Goal: Task Accomplishment & Management: Manage account settings

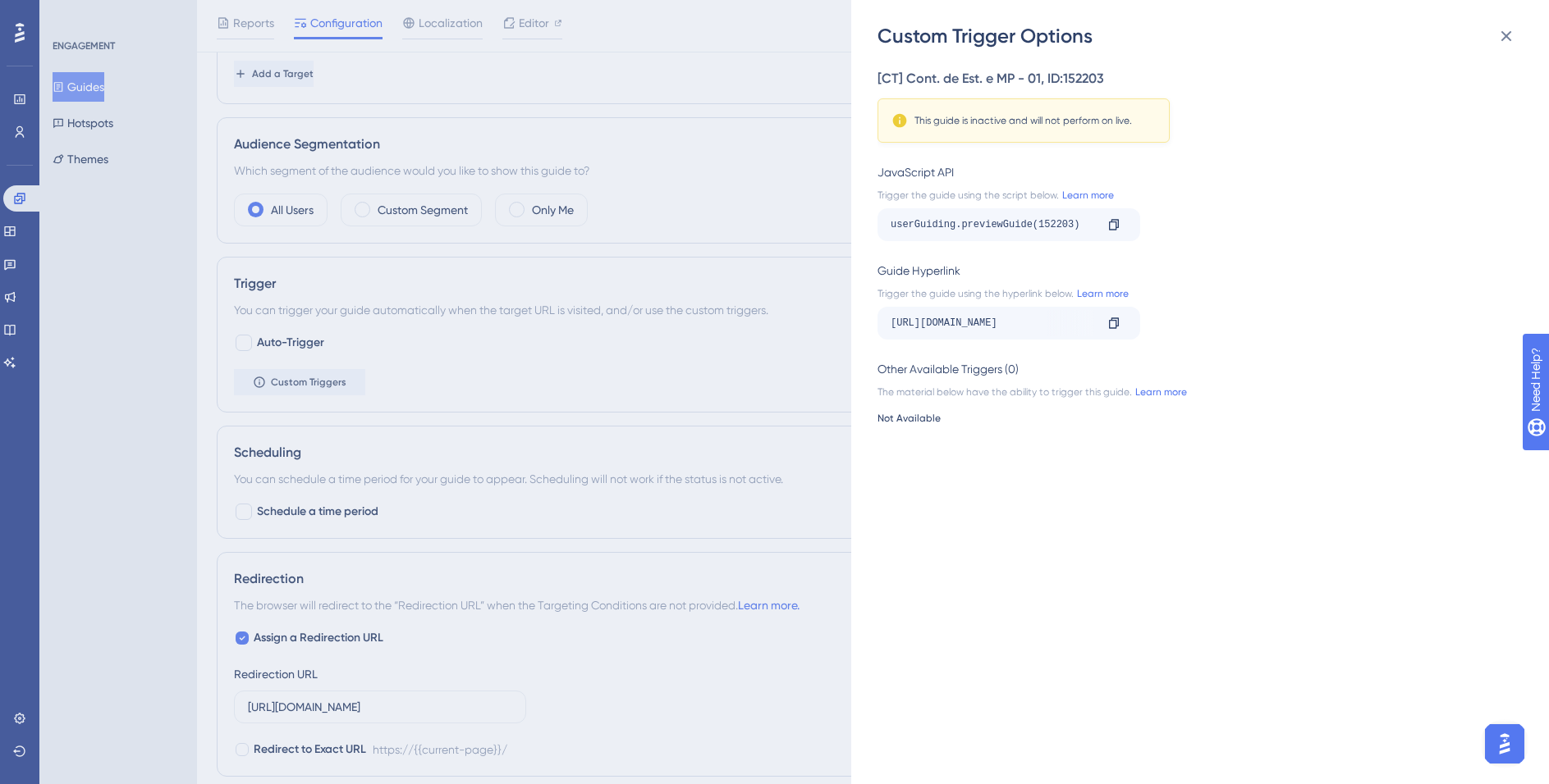
scroll to position [519, 0]
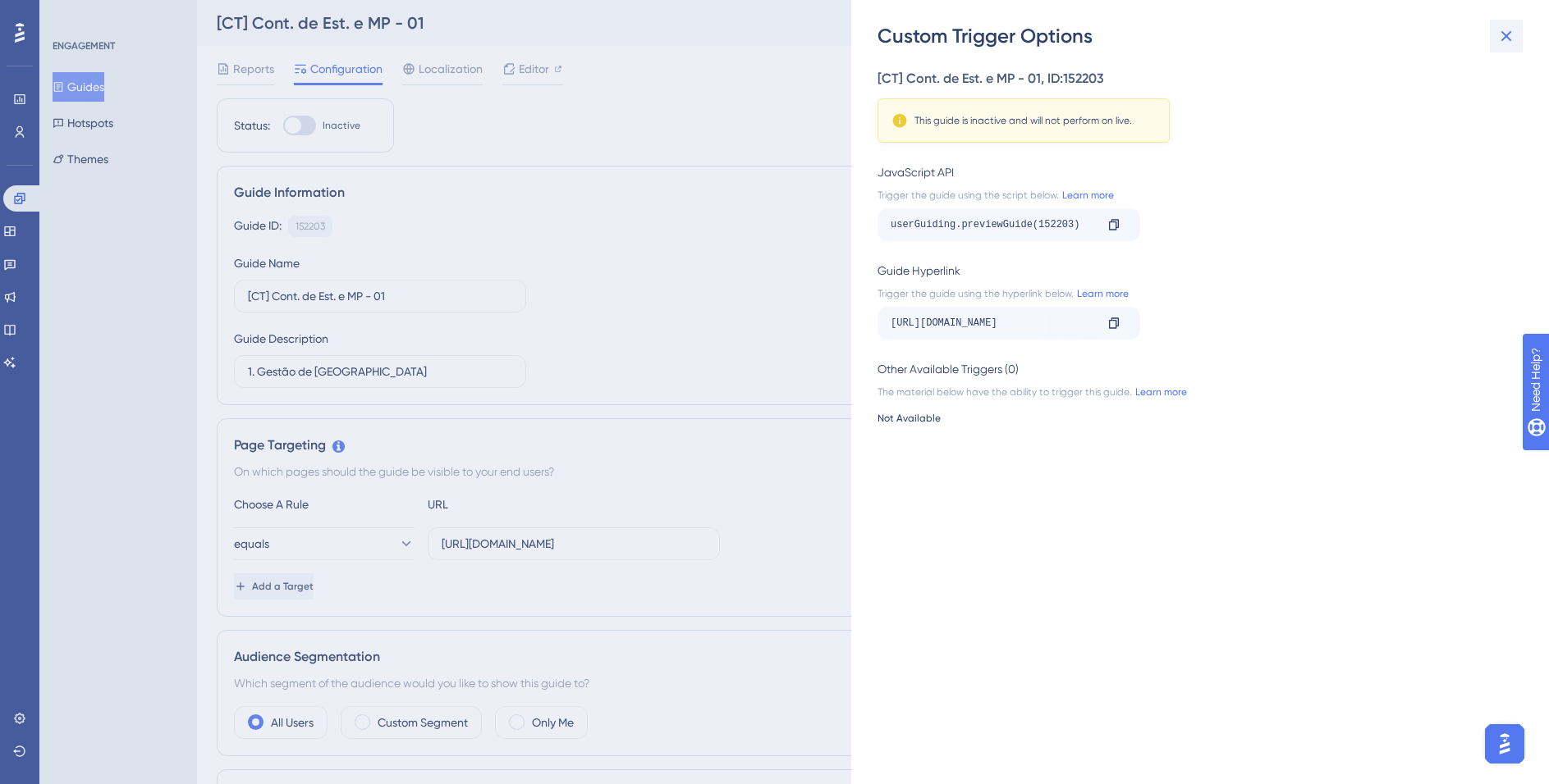
click at [1517, 26] on button at bounding box center [1507, 36] width 33 height 33
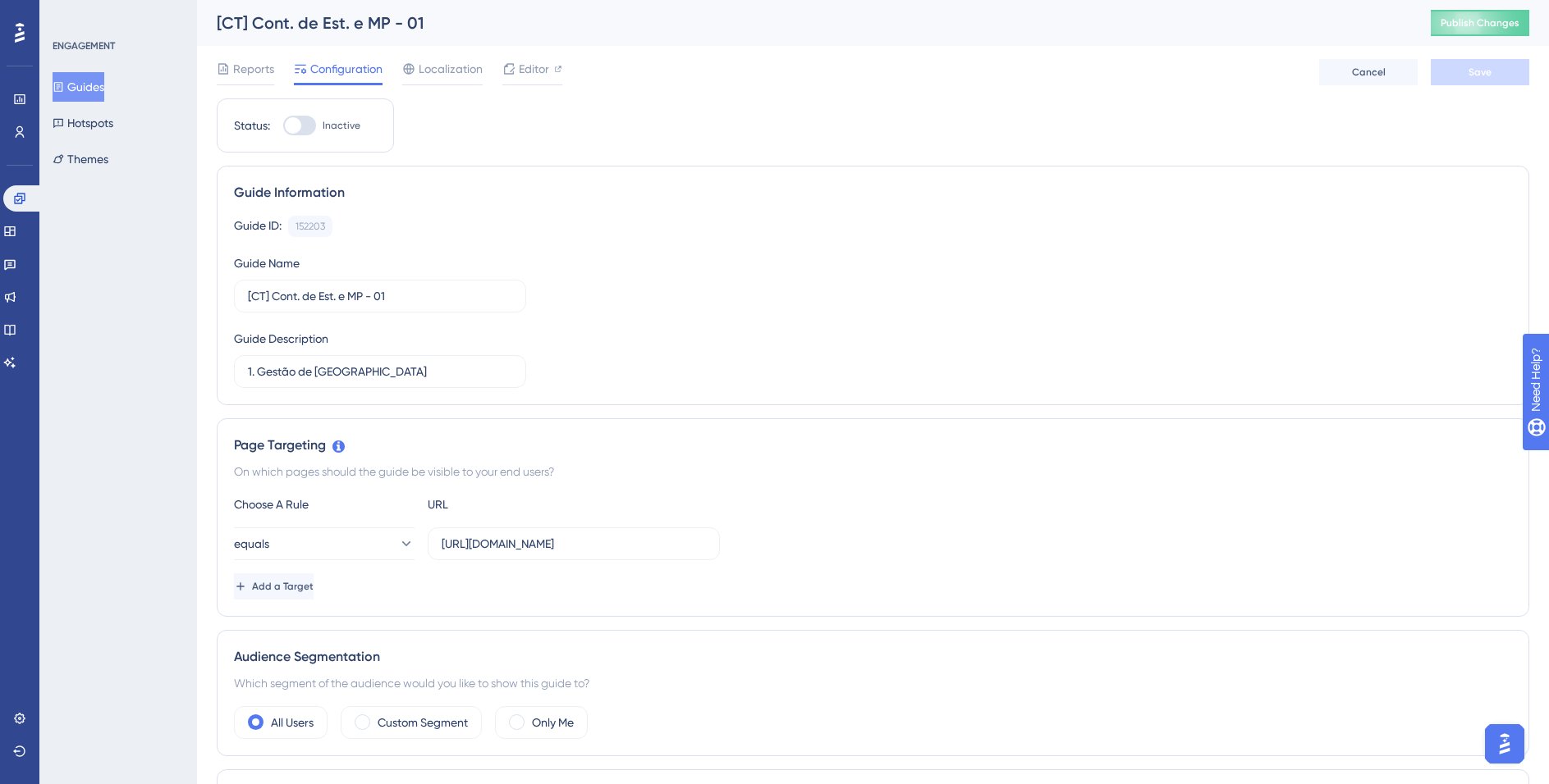
click at [1163, 219] on div "Guide ID: 152203 Copy" at bounding box center [873, 226] width 1278 height 21
click at [90, 78] on button "Guides" at bounding box center [78, 87] width 52 height 30
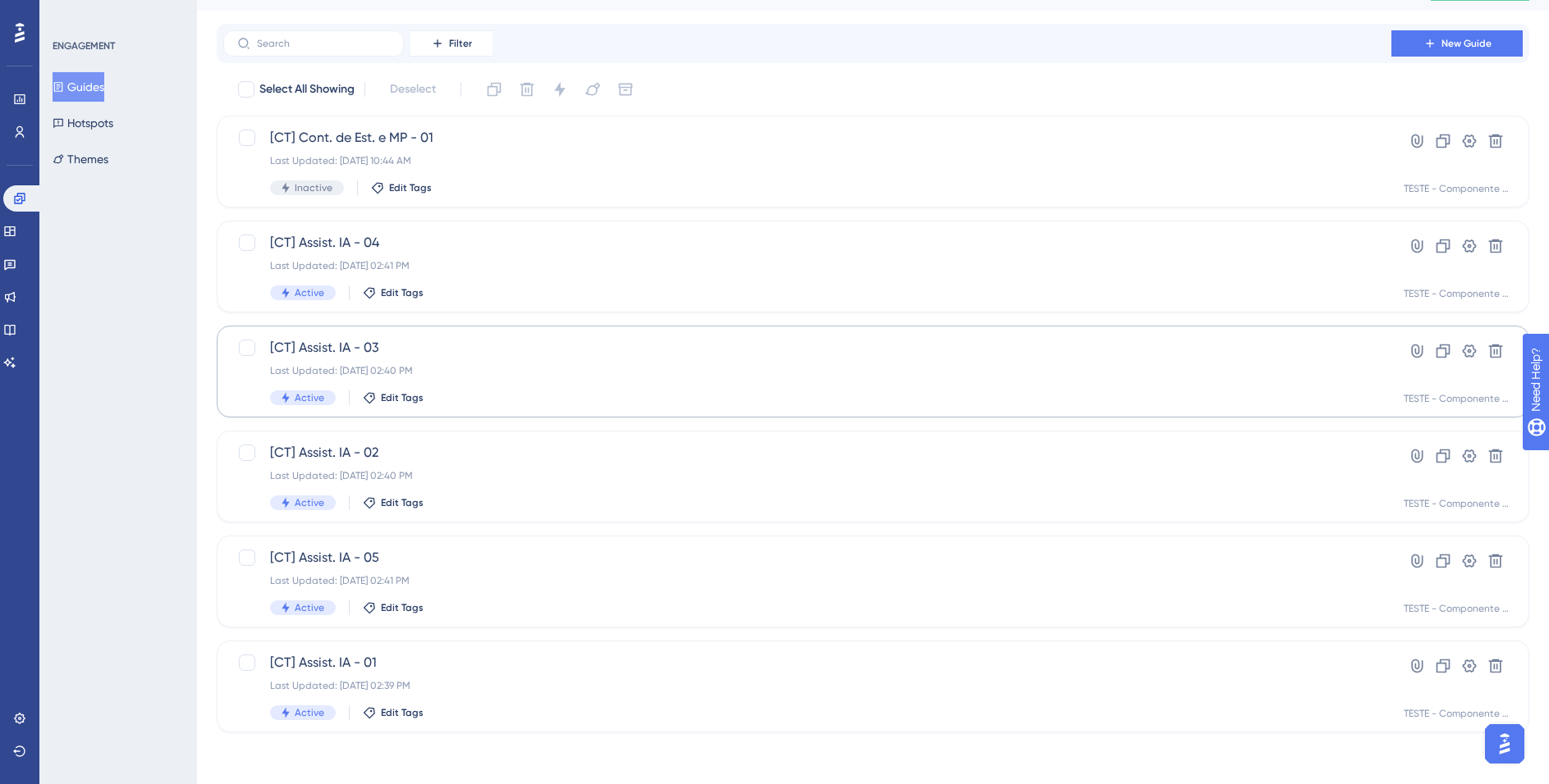
scroll to position [36, 0]
click at [549, 686] on div "Last Updated: [DATE] 02:39 PM" at bounding box center [807, 685] width 1074 height 13
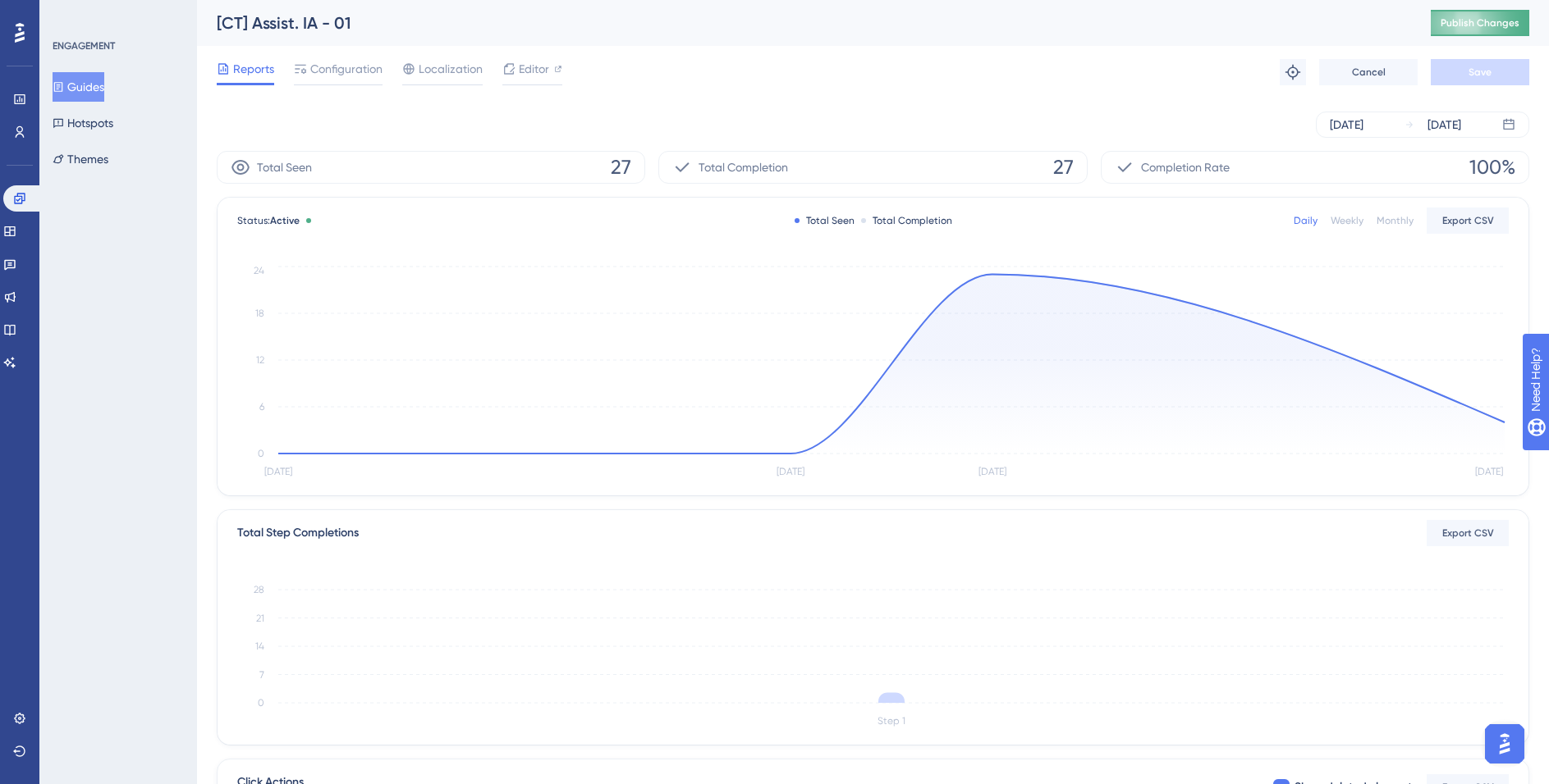
click at [1496, 26] on span "Publish Changes" at bounding box center [1479, 23] width 78 height 13
click at [358, 78] on div "Configuration" at bounding box center [338, 72] width 89 height 26
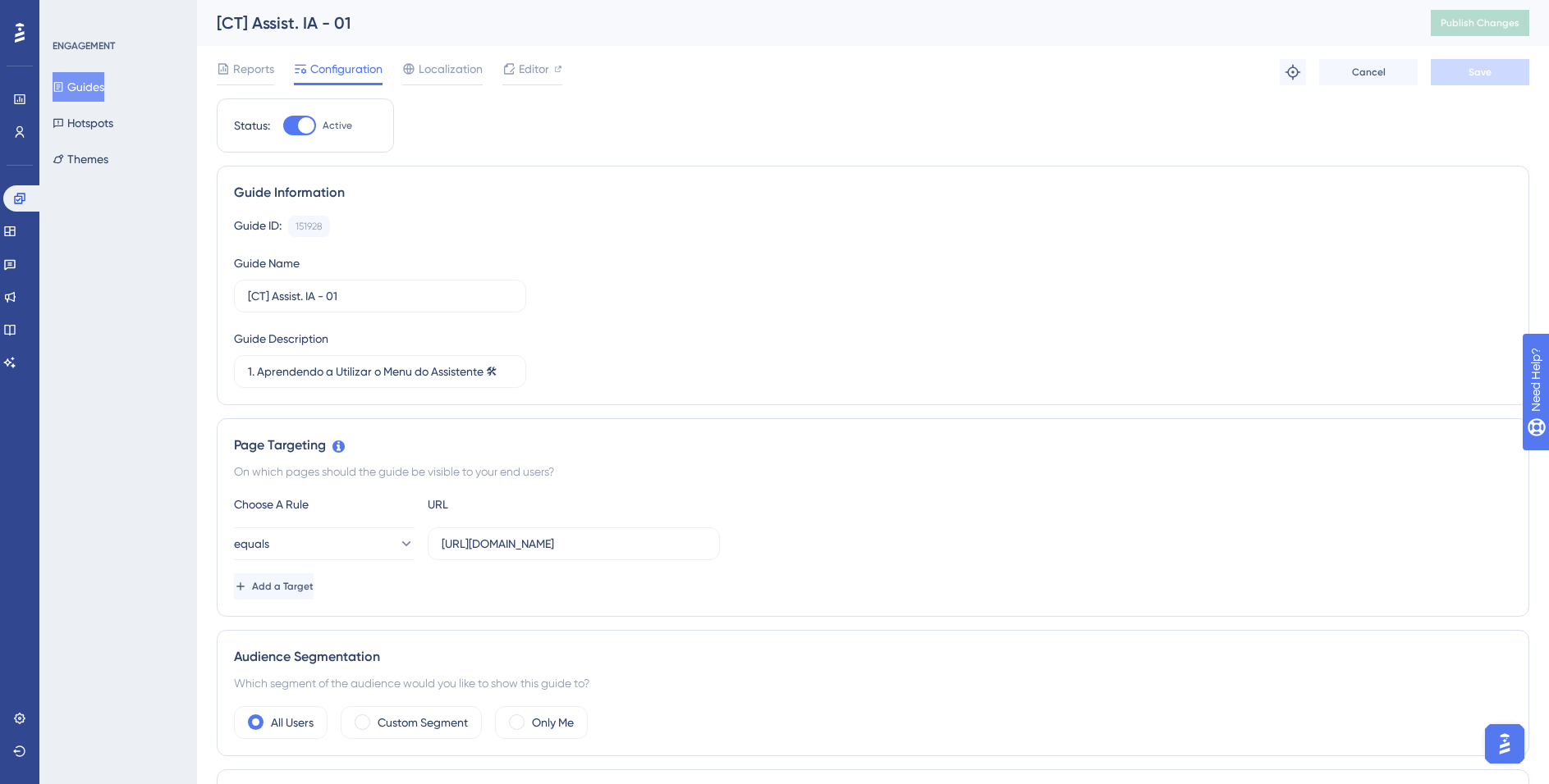
click at [94, 86] on button "Guides" at bounding box center [78, 87] width 52 height 30
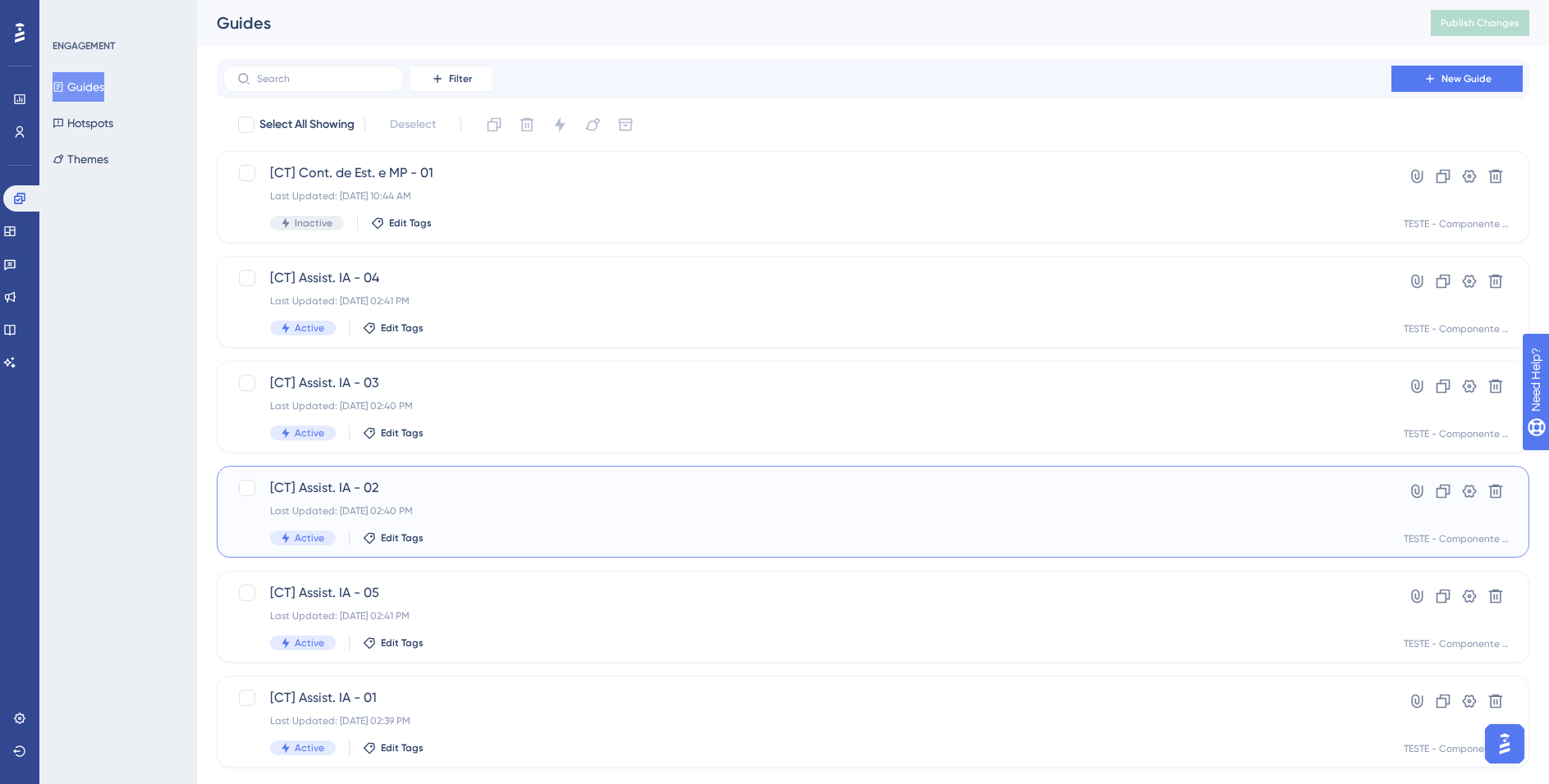
click at [510, 498] on div "[CT] Assist. IA - 02 Last Updated: [DATE] 02:40 PM Active Edit Tags" at bounding box center [807, 512] width 1074 height 67
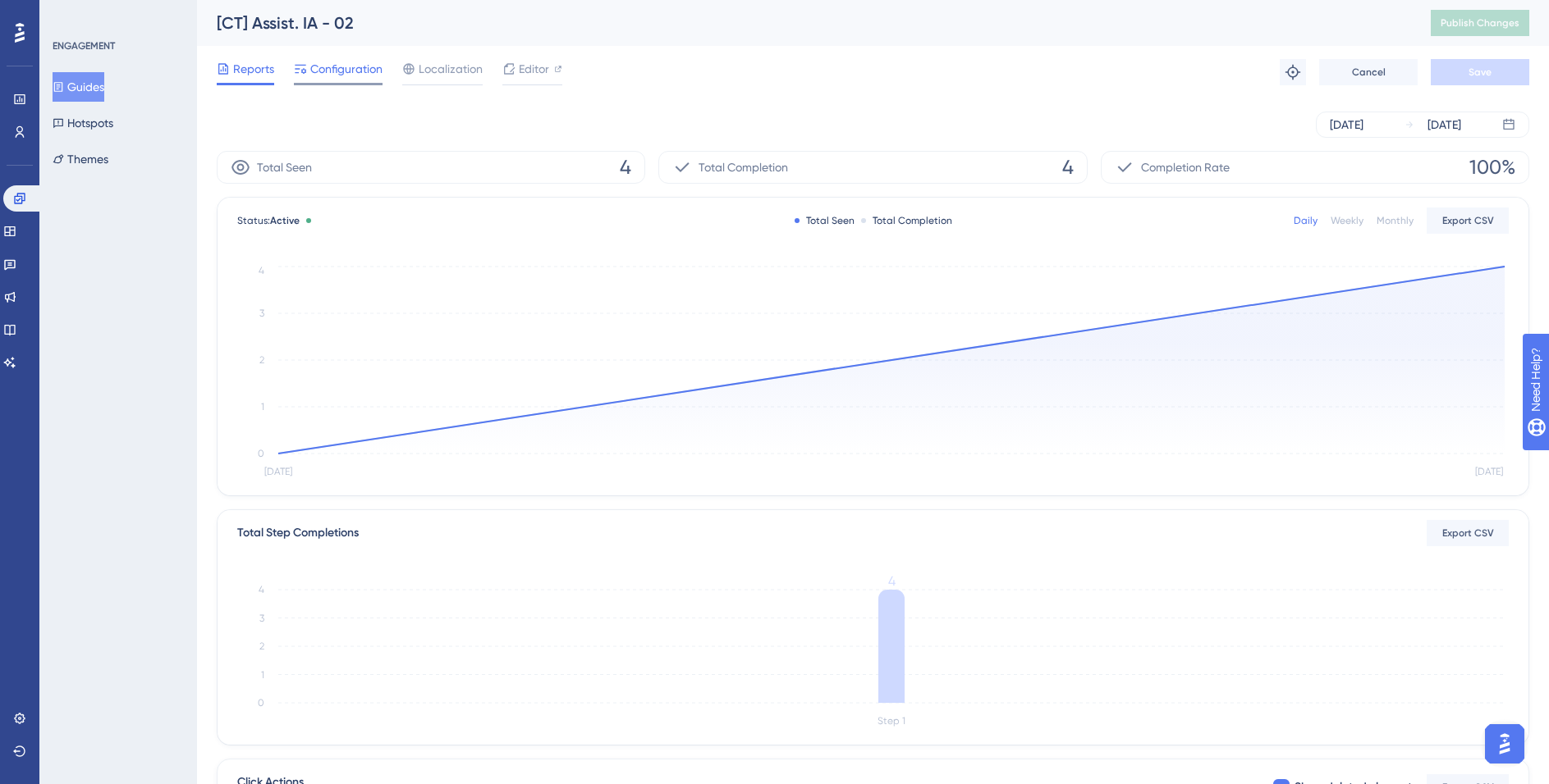
click at [340, 77] on span "Configuration" at bounding box center [346, 68] width 72 height 19
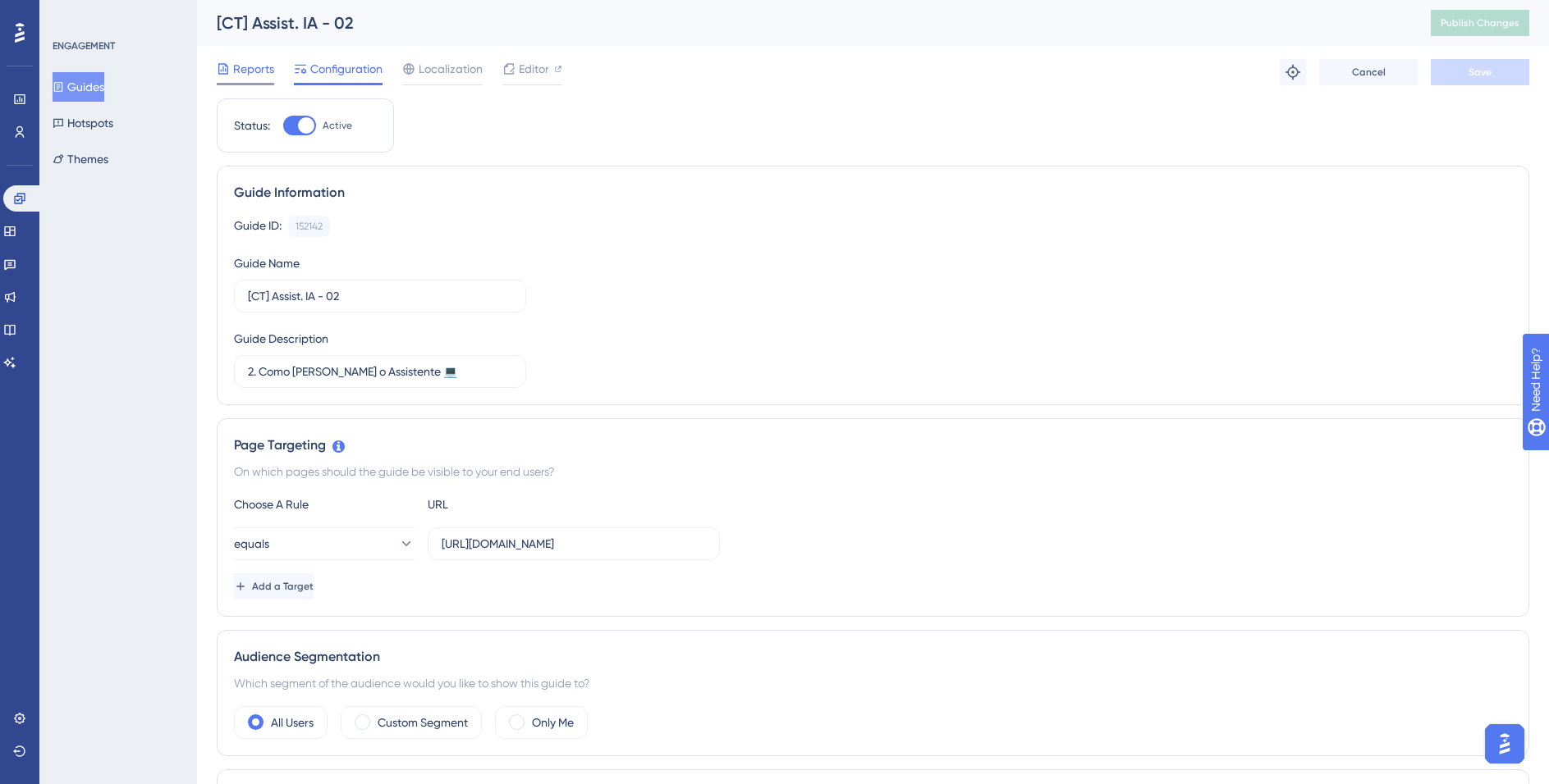
click at [229, 68] on icon at bounding box center [223, 69] width 13 height 13
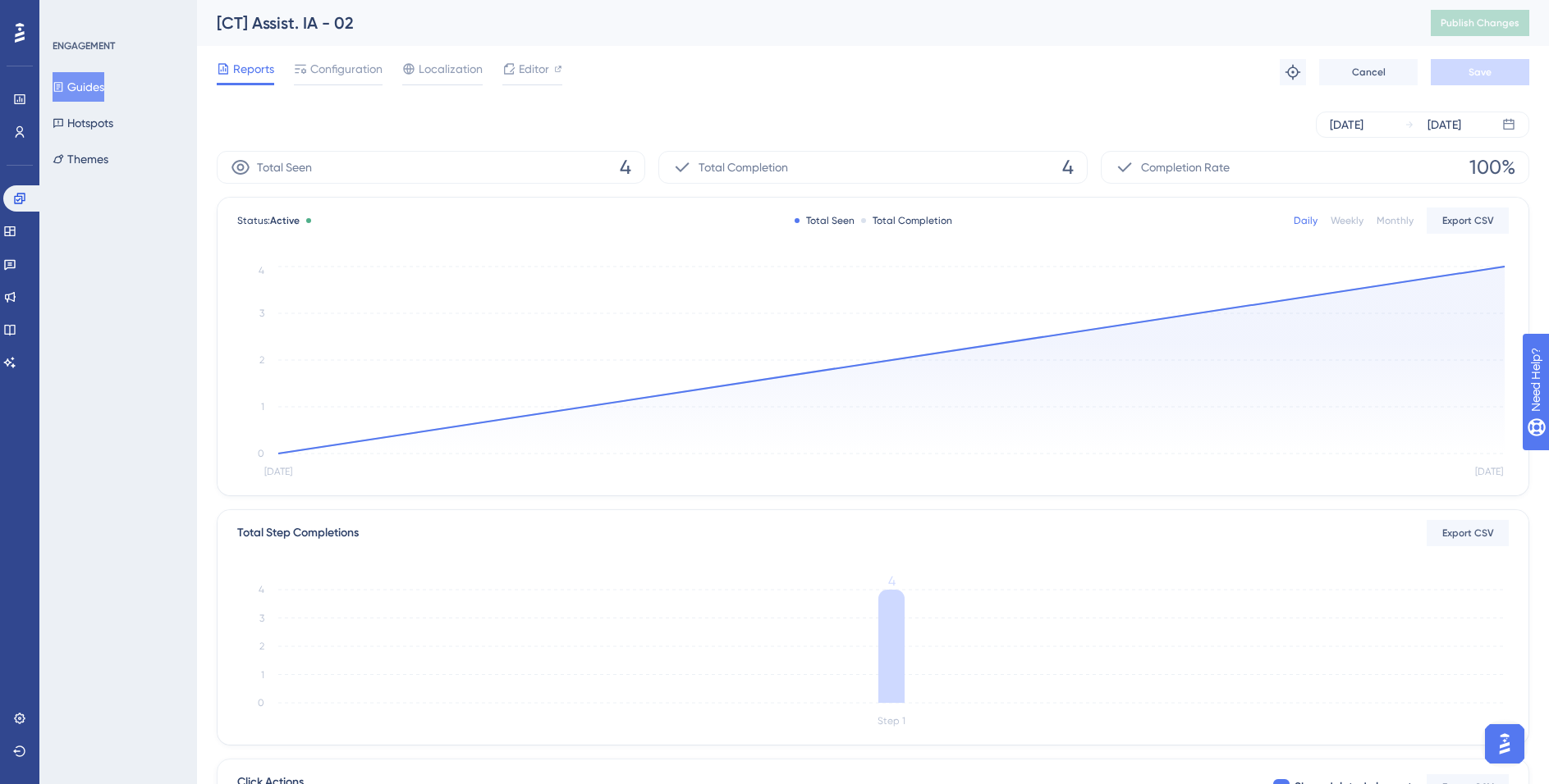
click at [101, 100] on button "Guides" at bounding box center [78, 87] width 52 height 30
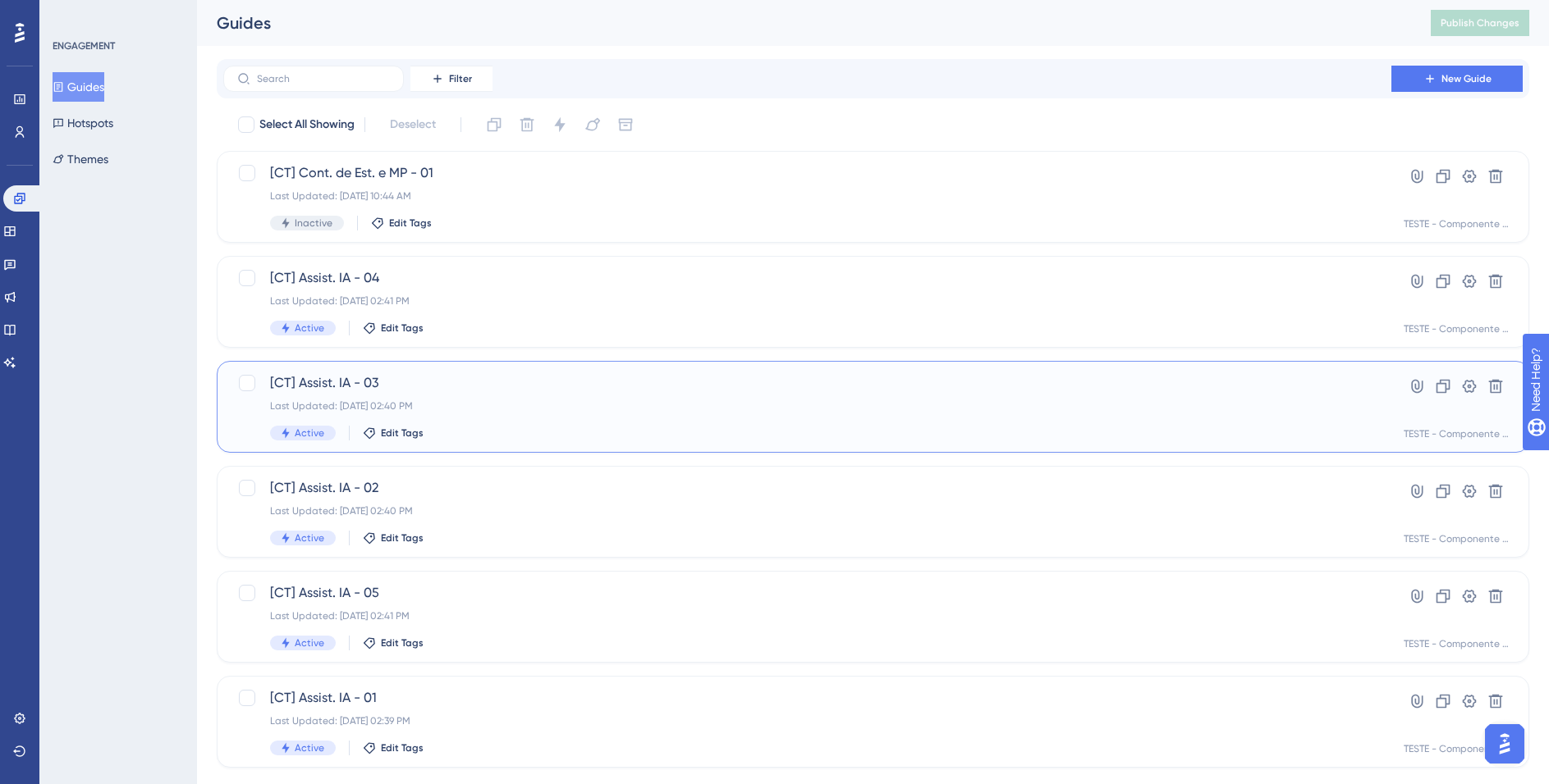
click at [472, 388] on span "[CT] Assist. IA - 03" at bounding box center [807, 383] width 1074 height 19
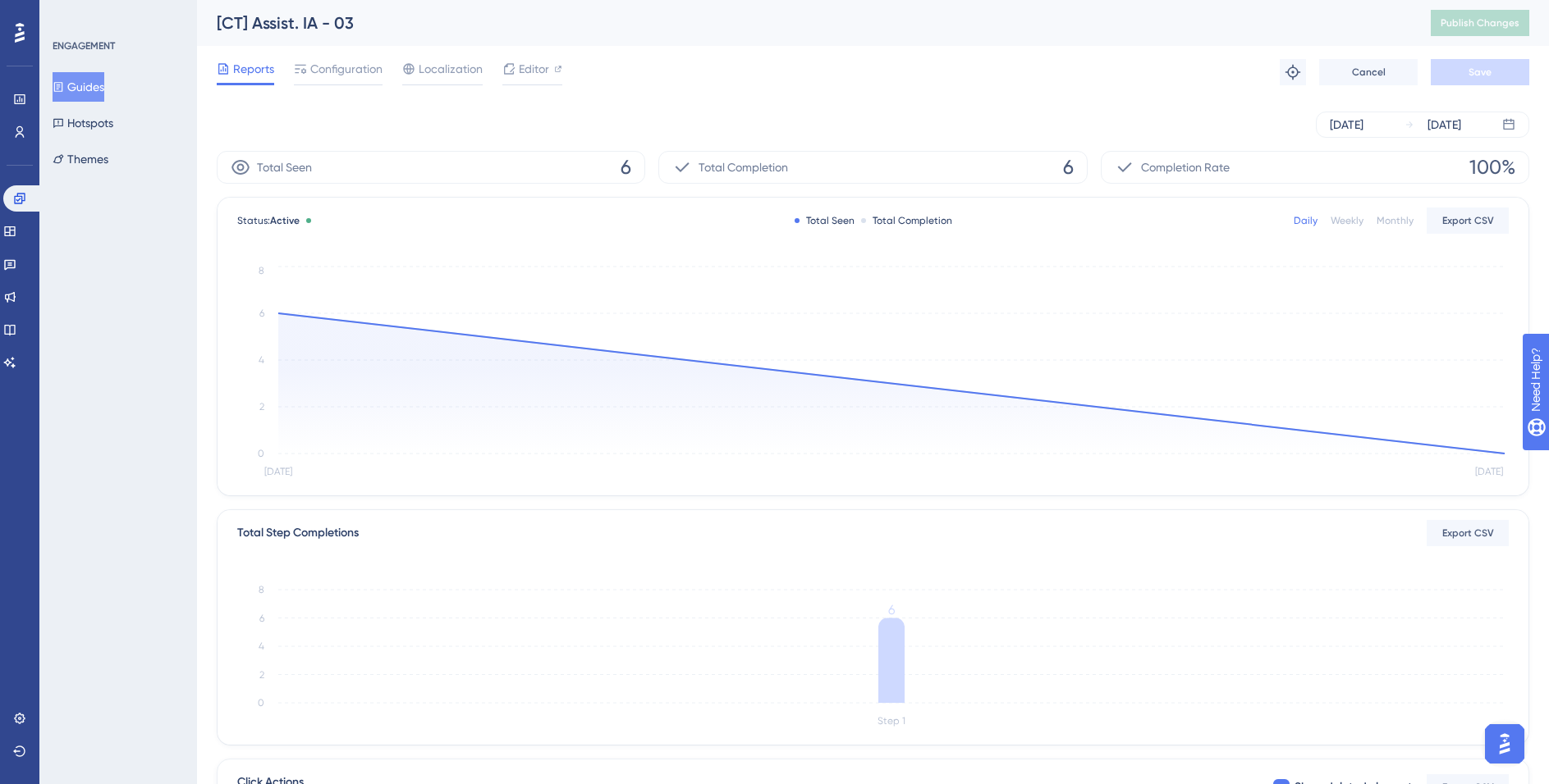
click at [104, 89] on button "Guides" at bounding box center [78, 87] width 52 height 30
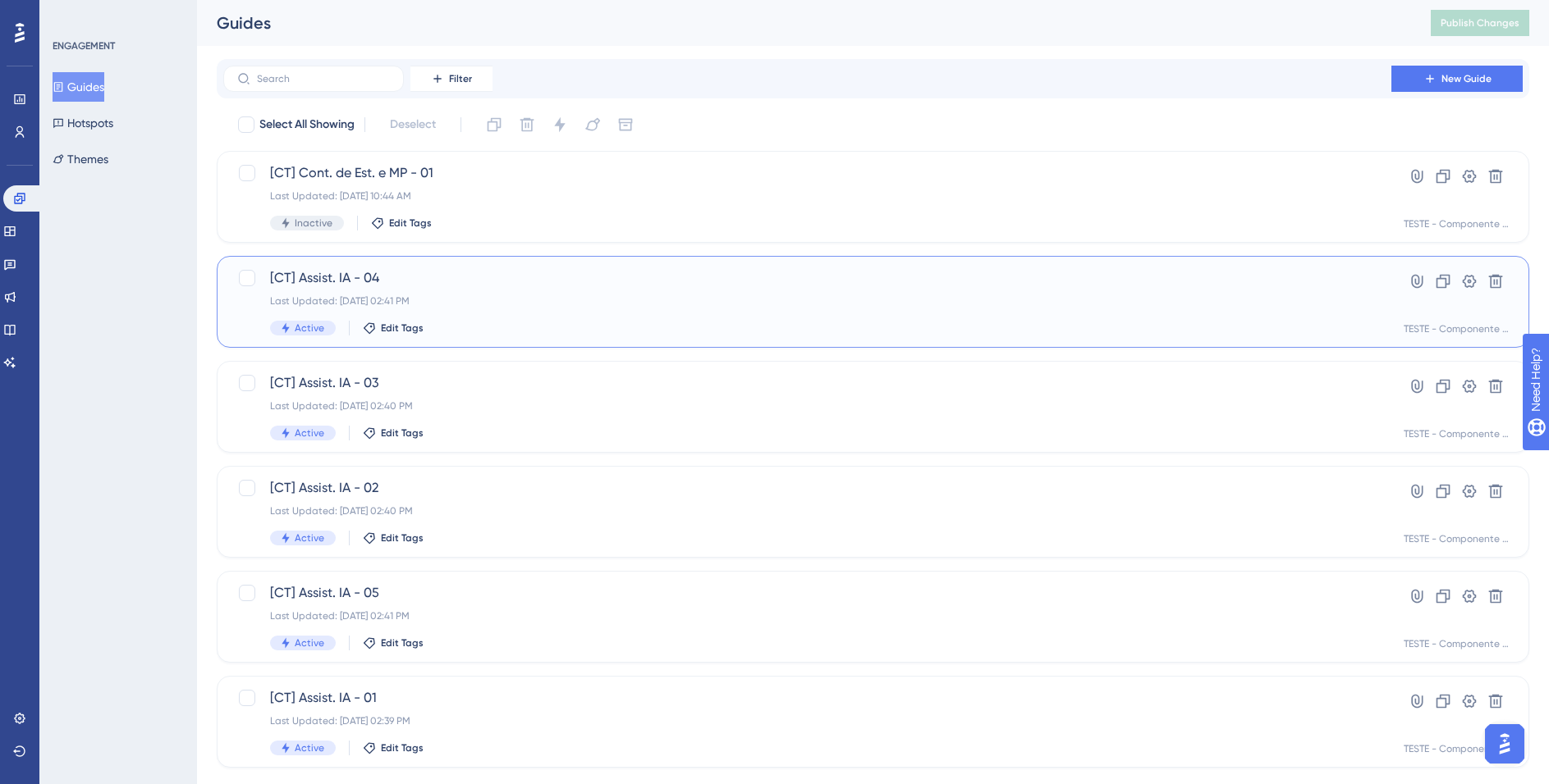
click at [564, 286] on span "[CT] Assist. IA - 04" at bounding box center [807, 278] width 1074 height 19
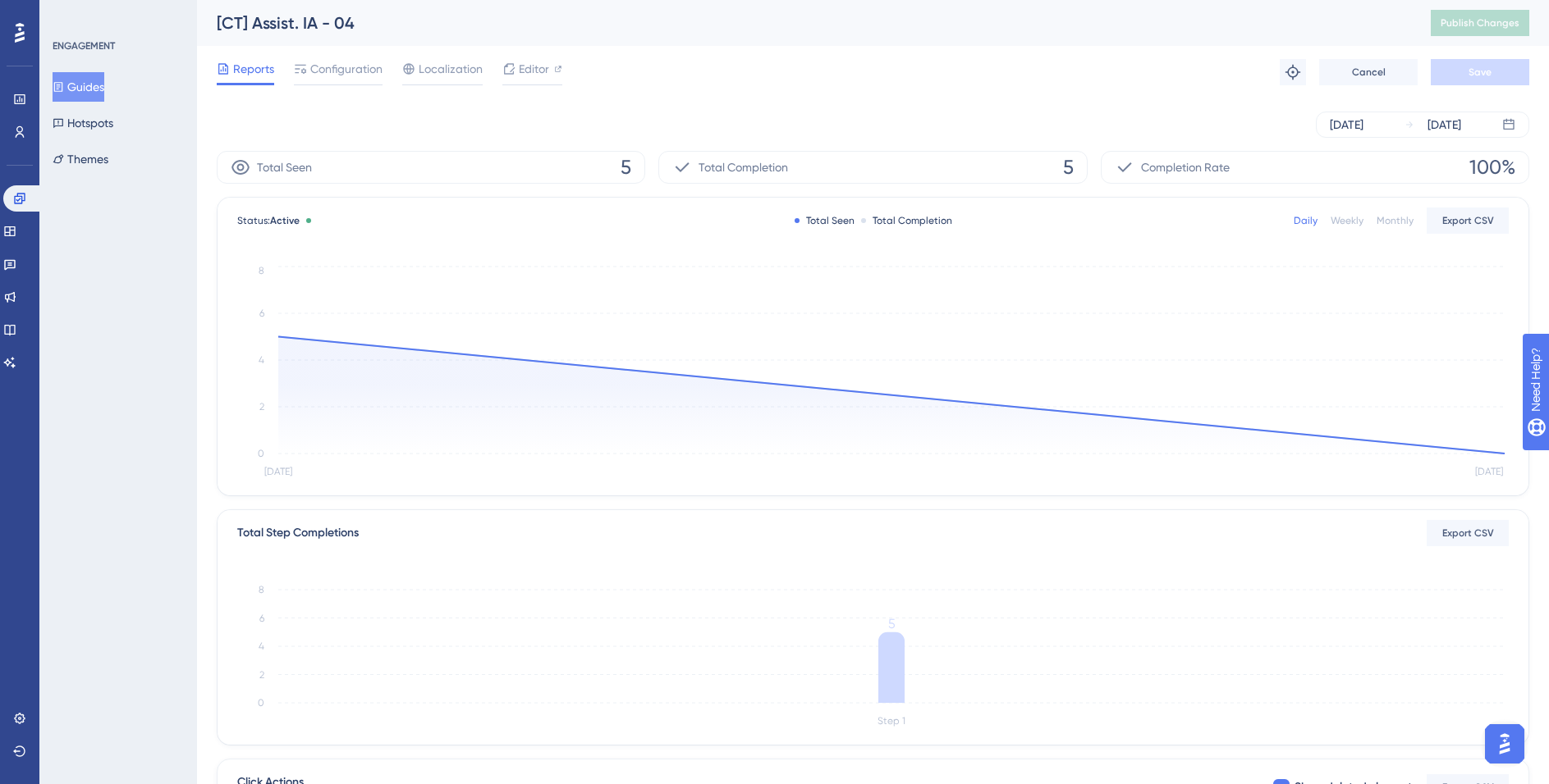
click at [99, 89] on button "Guides" at bounding box center [78, 87] width 52 height 30
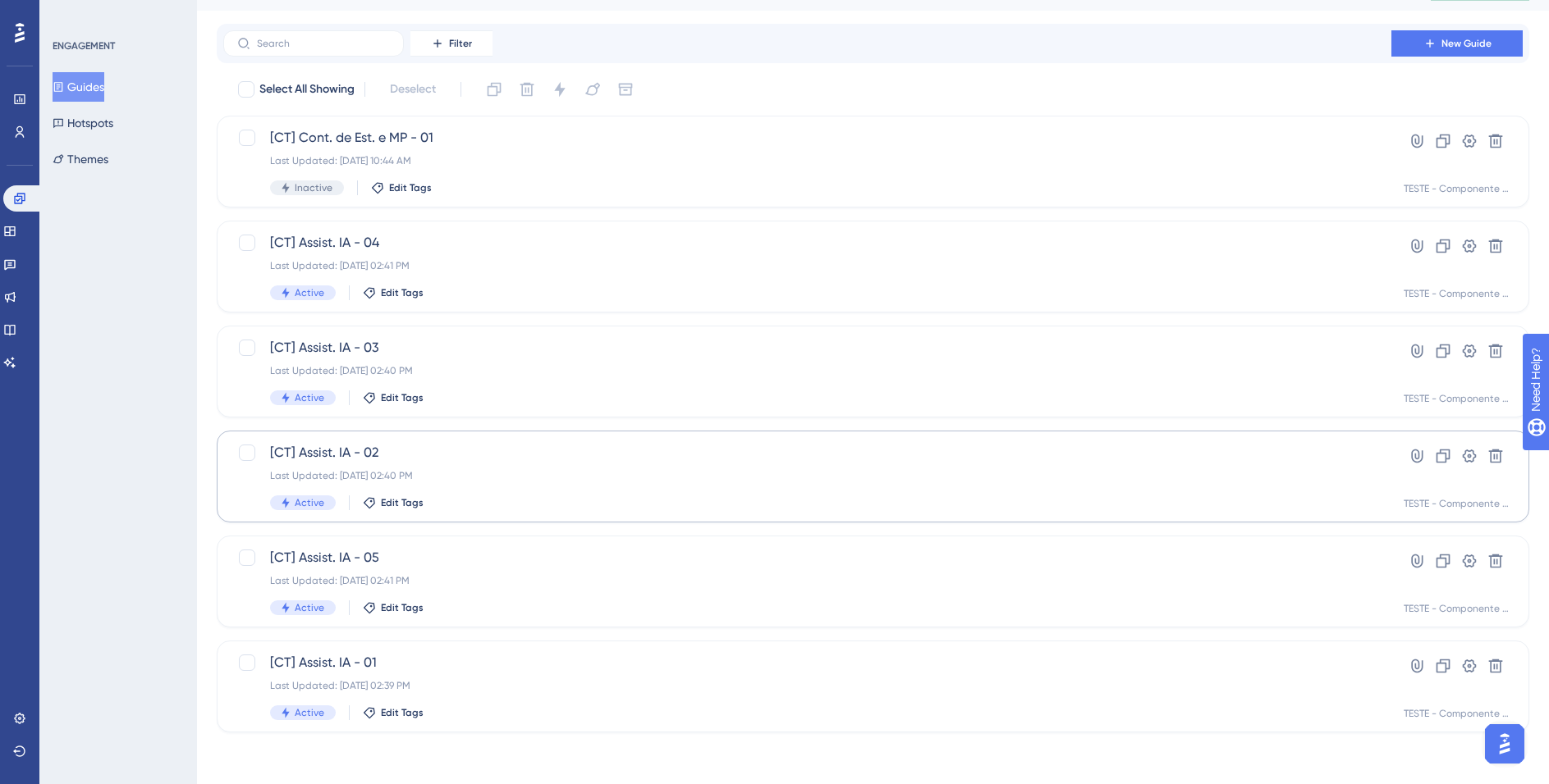
scroll to position [36, 0]
click at [607, 567] on div "[CT] Assist. IA - 05 Last Updated: [DATE] 02:41 PM Active Edit Tags" at bounding box center [807, 580] width 1074 height 67
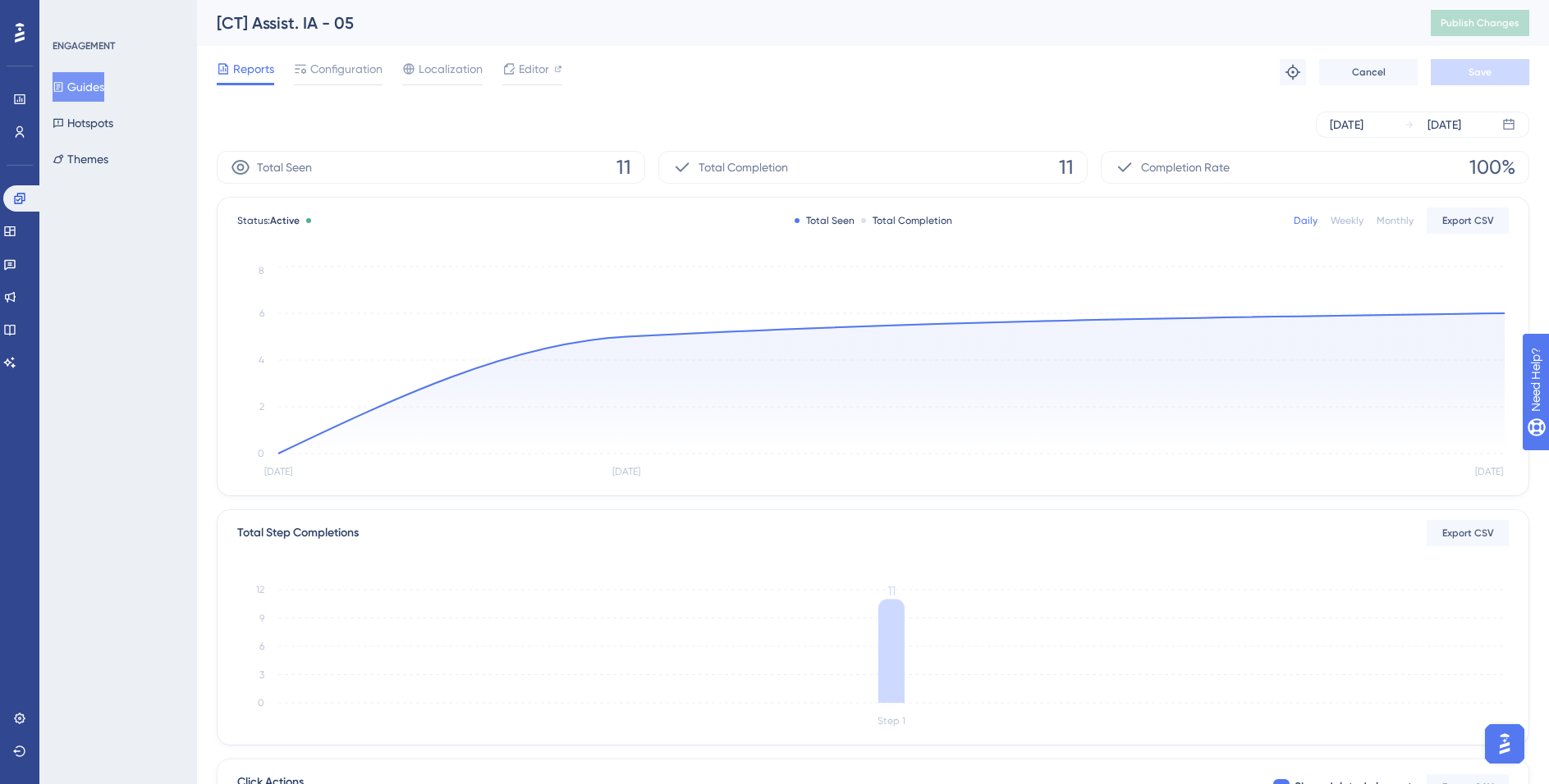
click at [101, 86] on button "Guides" at bounding box center [78, 87] width 52 height 30
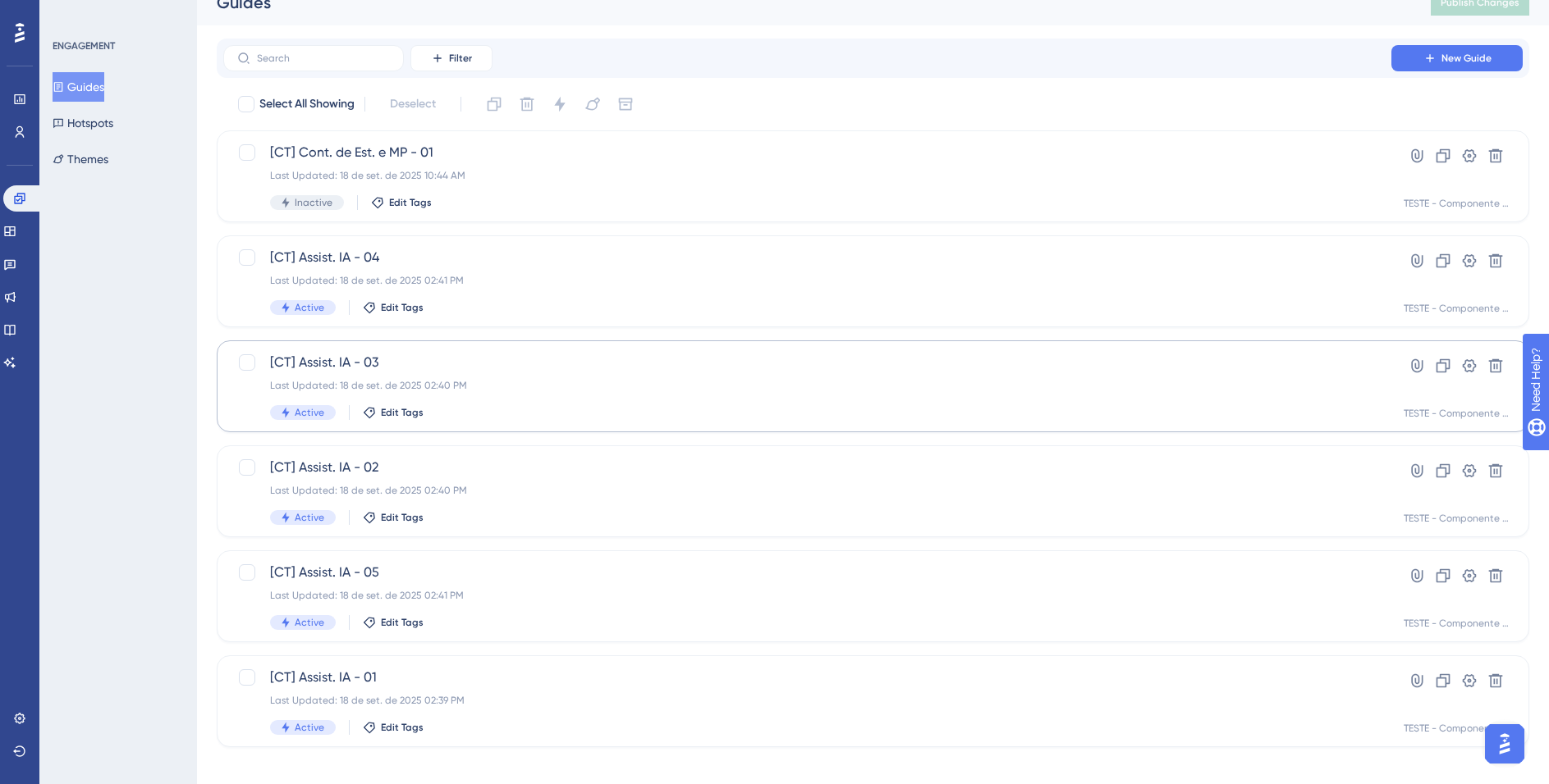
scroll to position [36, 0]
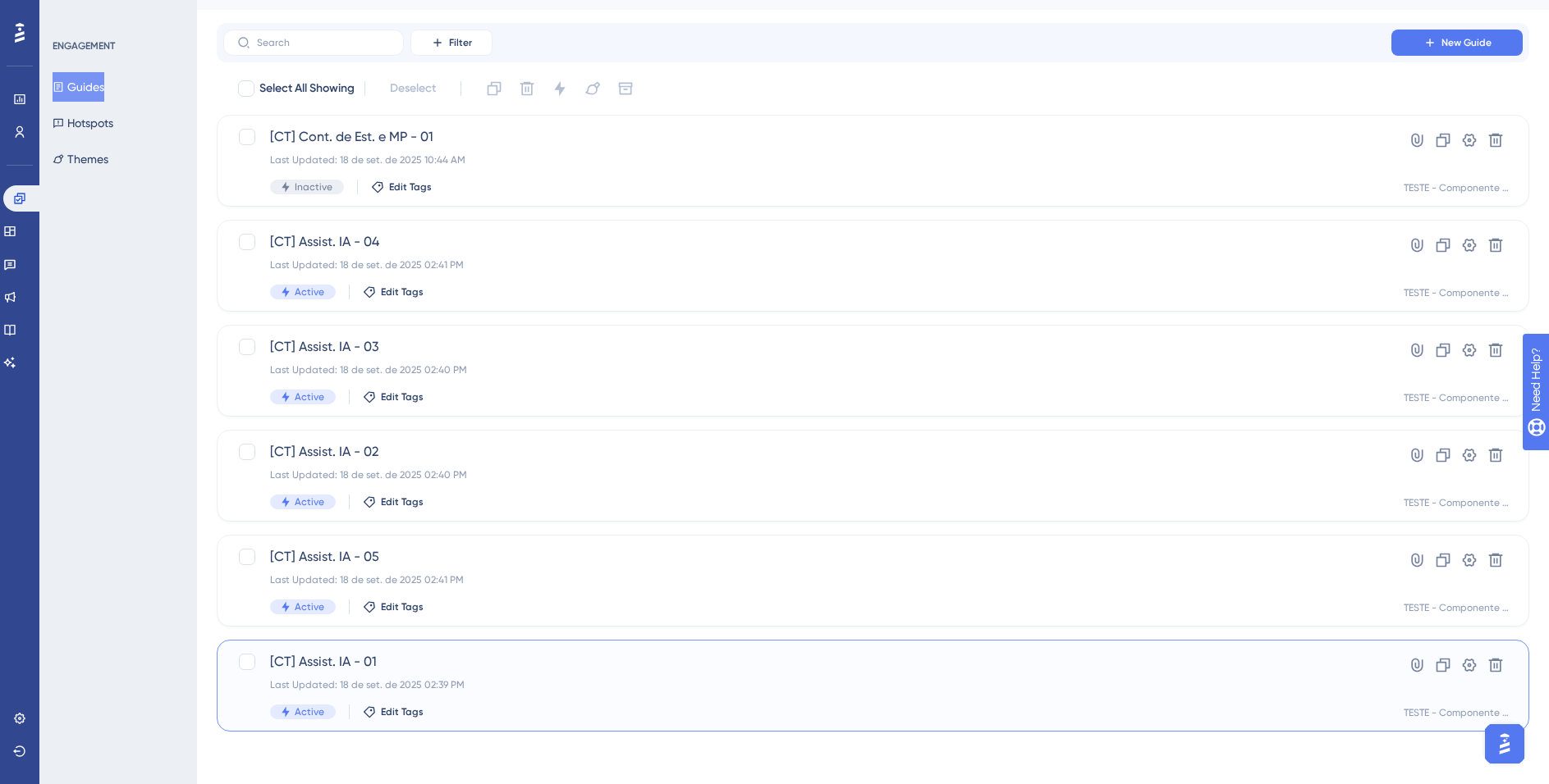
click at [507, 686] on div "Last Updated: 18 de set. de 2025 02:39 PM" at bounding box center [807, 685] width 1074 height 13
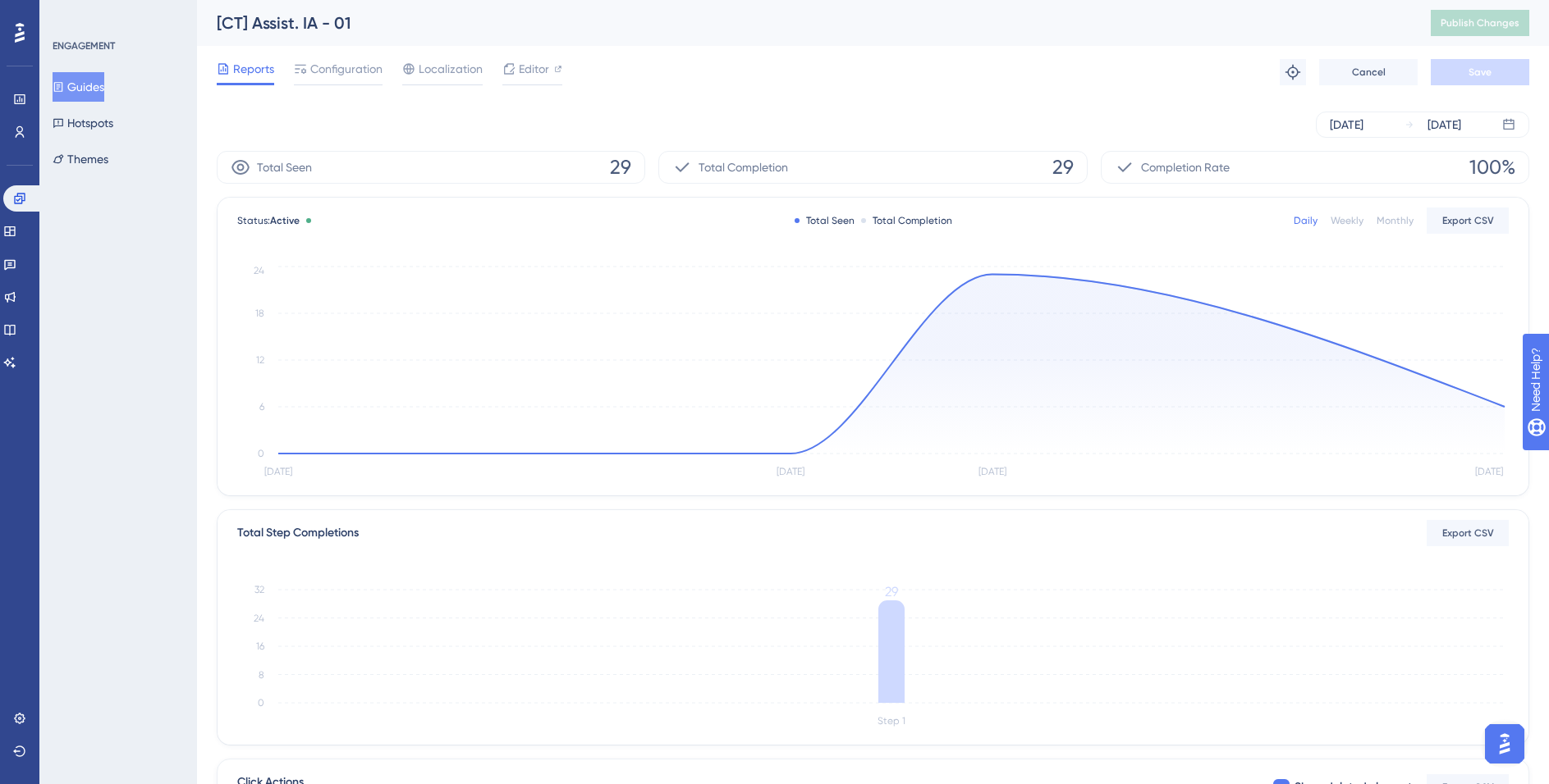
click at [93, 93] on button "Guides" at bounding box center [78, 87] width 52 height 30
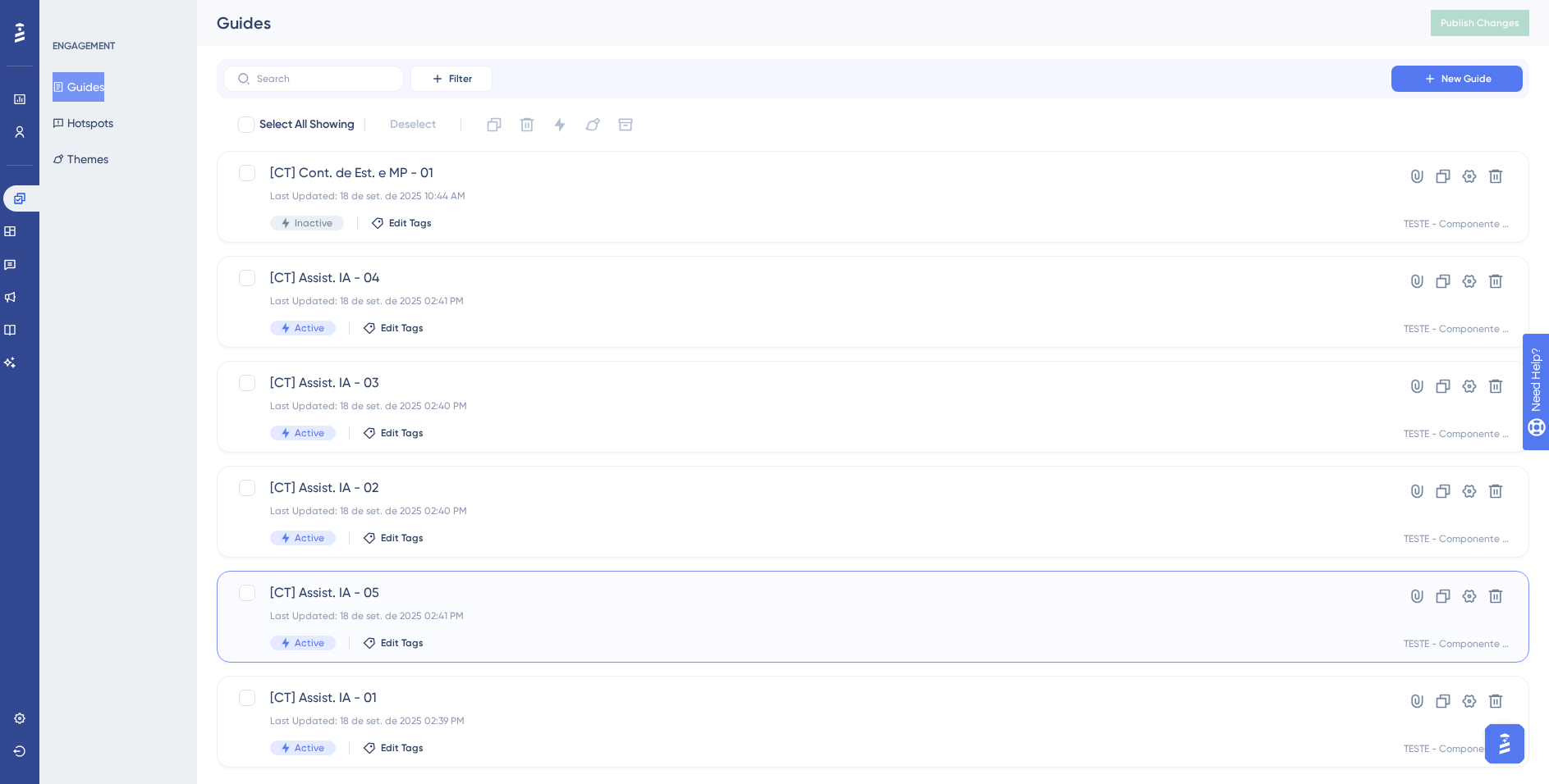
click at [493, 603] on div "[CT] Assist. IA - 05 Last Updated: [DATE] 02:41 PM Active Edit Tags" at bounding box center [807, 617] width 1074 height 67
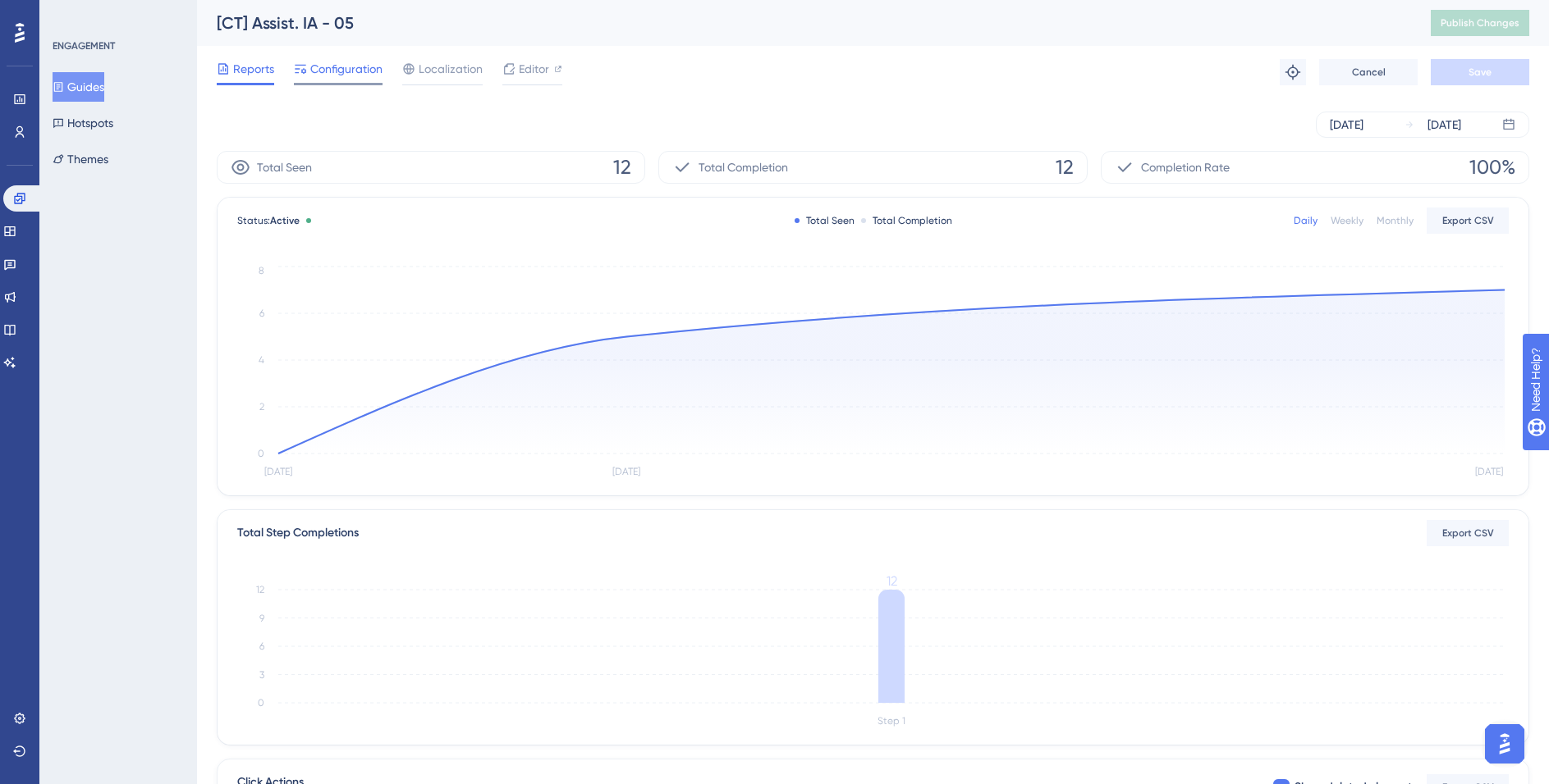
click at [353, 78] on span "Configuration" at bounding box center [346, 68] width 72 height 19
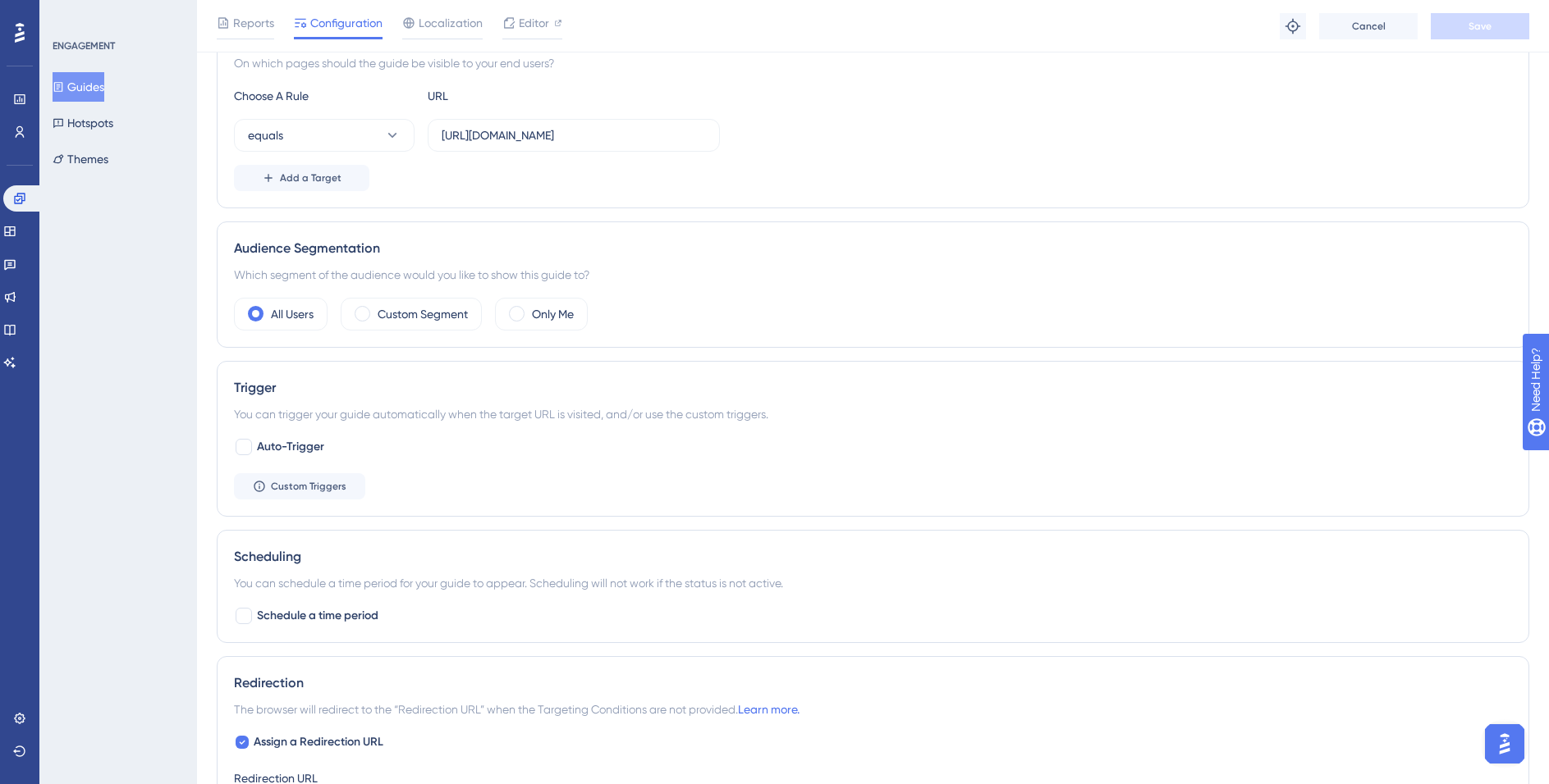
scroll to position [350, 0]
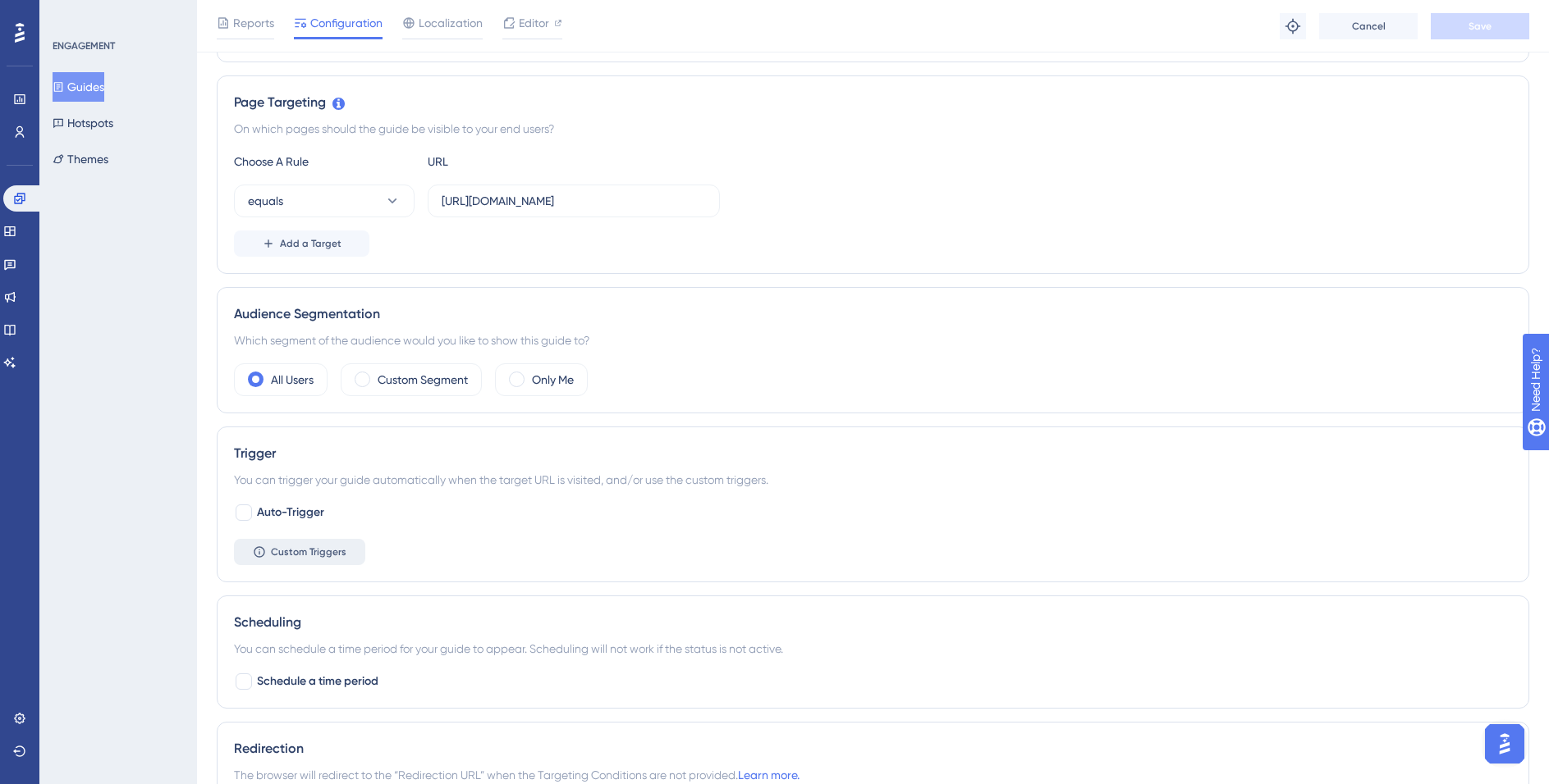
click at [316, 554] on span "Custom Triggers" at bounding box center [309, 552] width 76 height 13
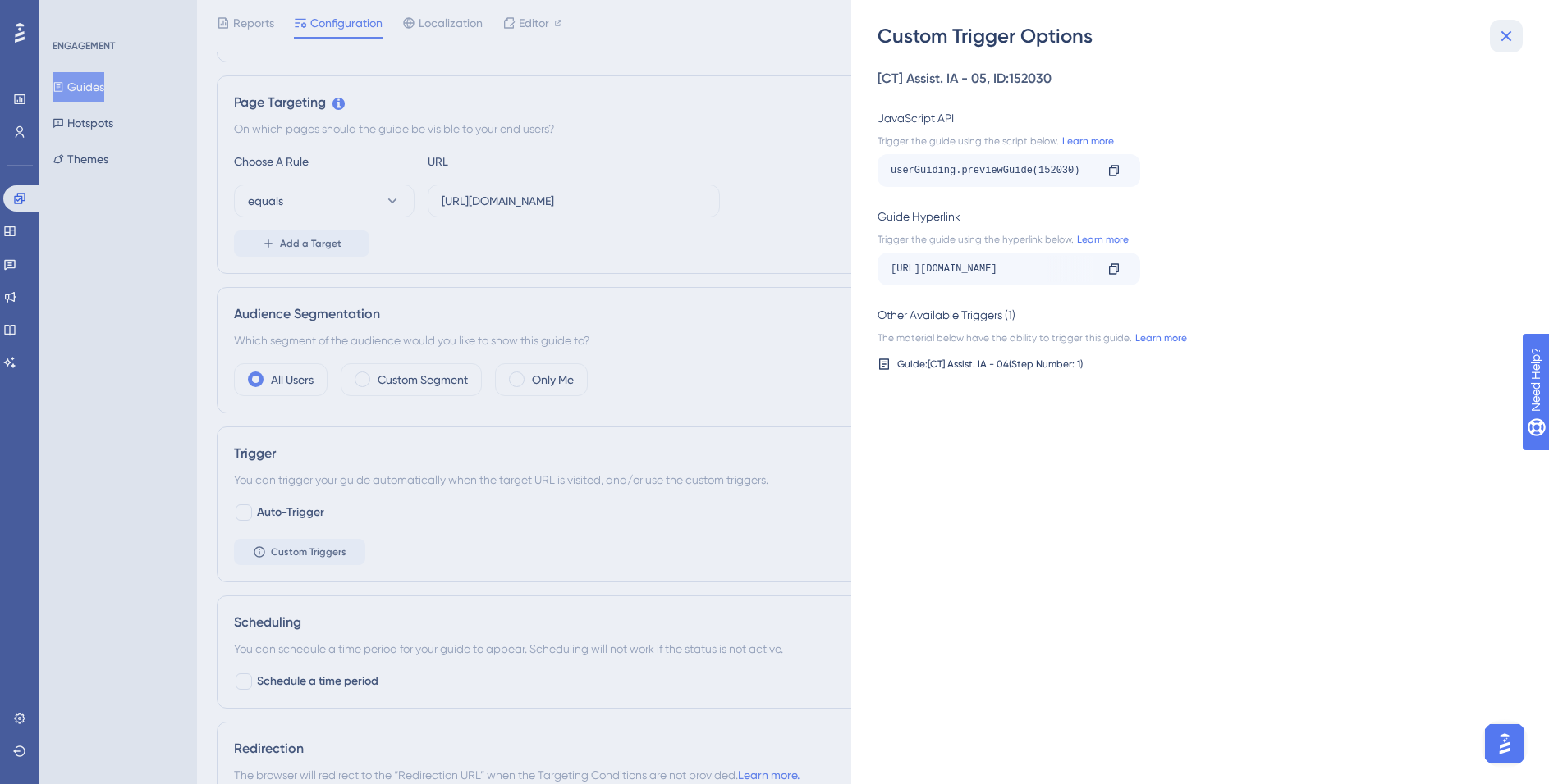
click at [1513, 38] on icon at bounding box center [1506, 35] width 19 height 19
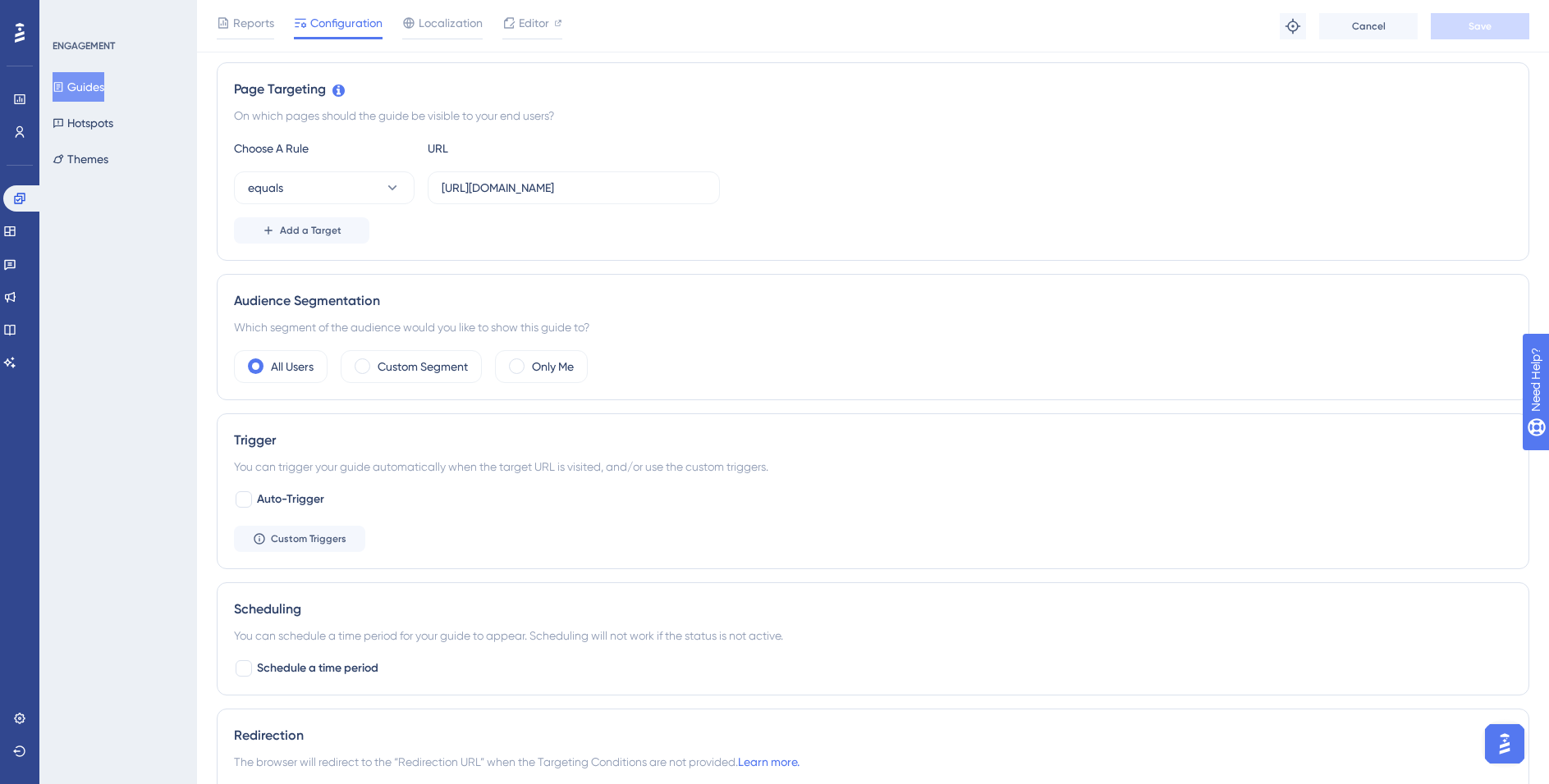
scroll to position [0, 0]
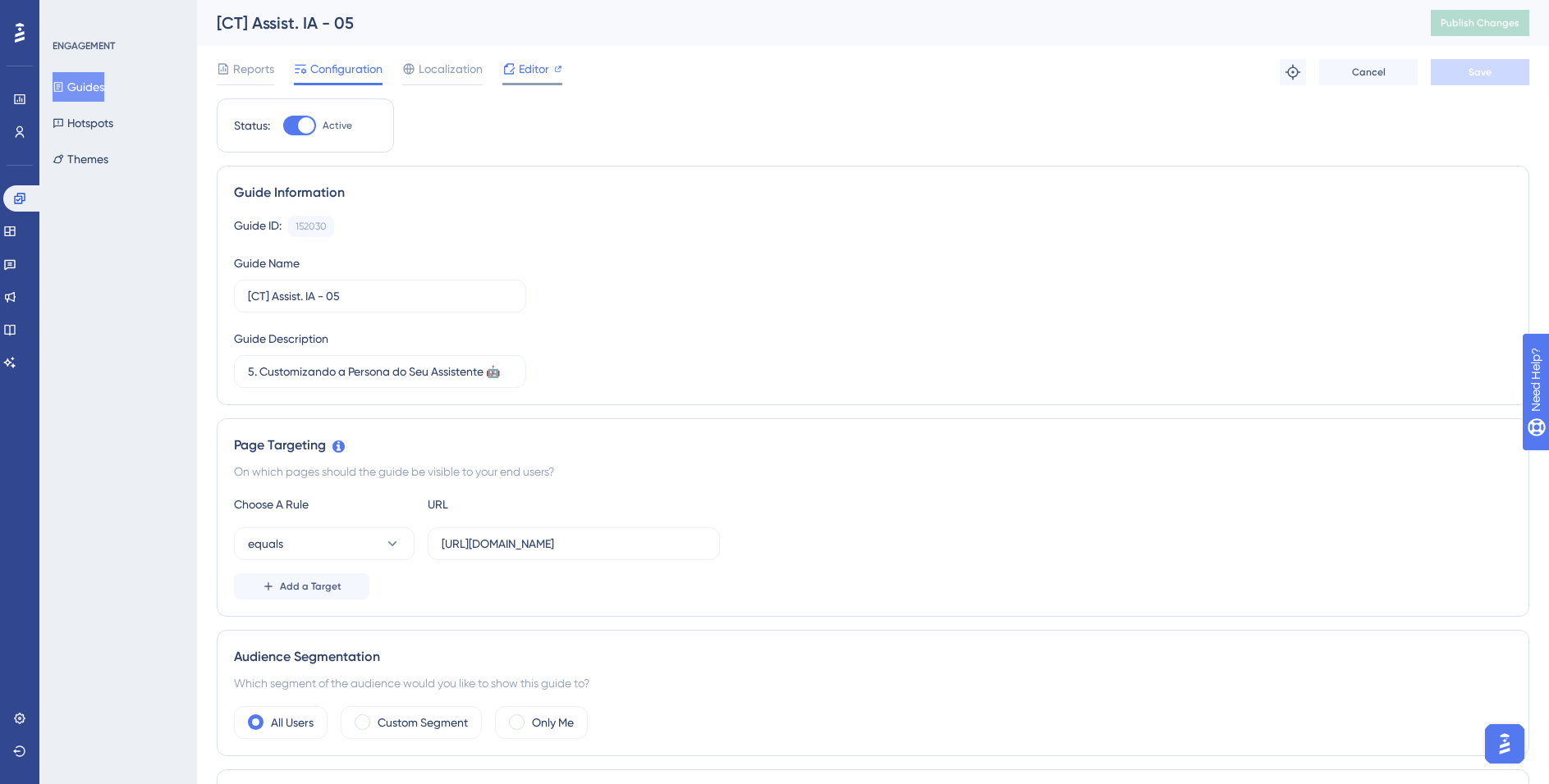
click at [532, 72] on span "Editor" at bounding box center [533, 68] width 30 height 19
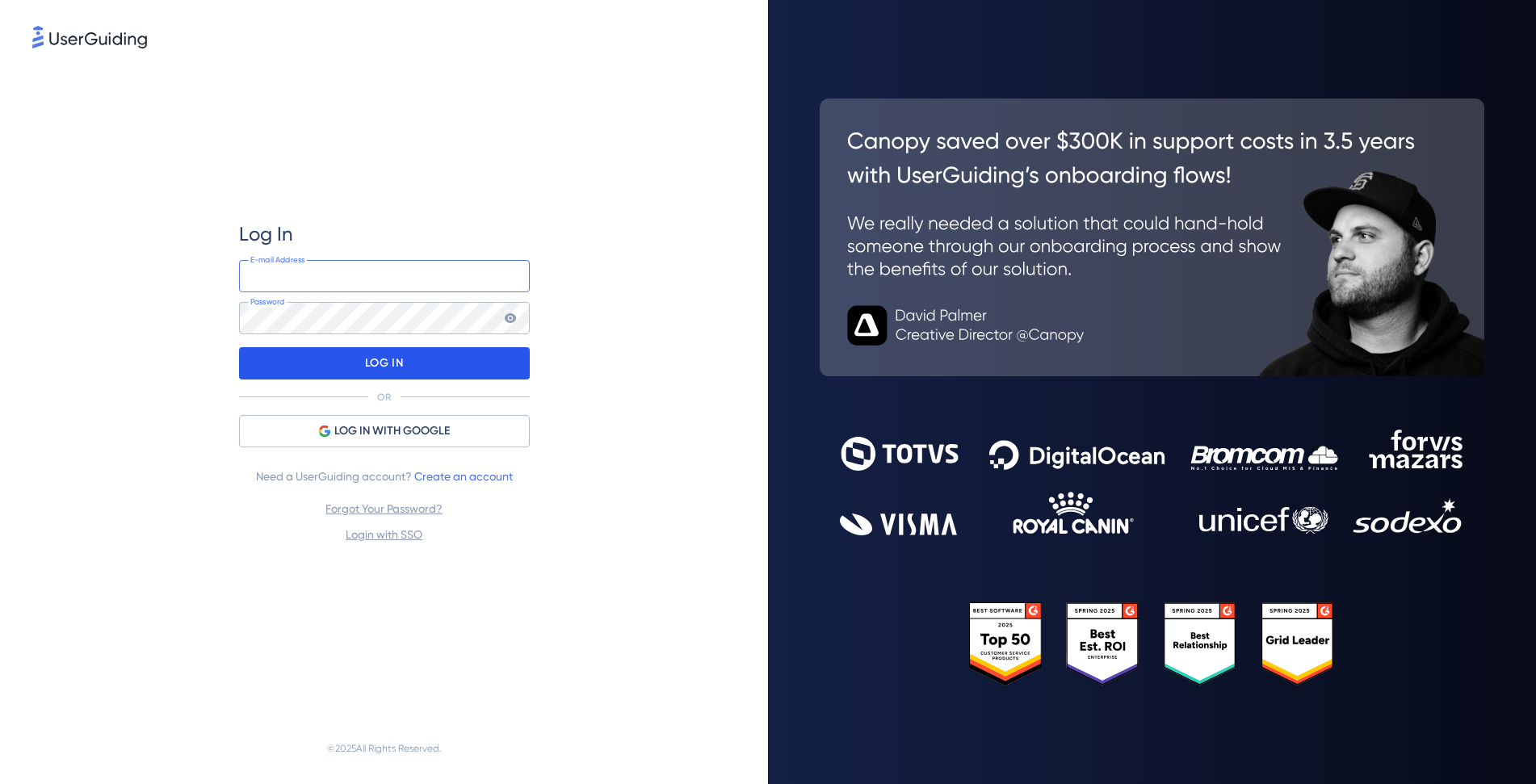
type input "[EMAIL_ADDRESS][DOMAIN_NAME]"
click at [429, 365] on div "LOG IN" at bounding box center [384, 364] width 290 height 33
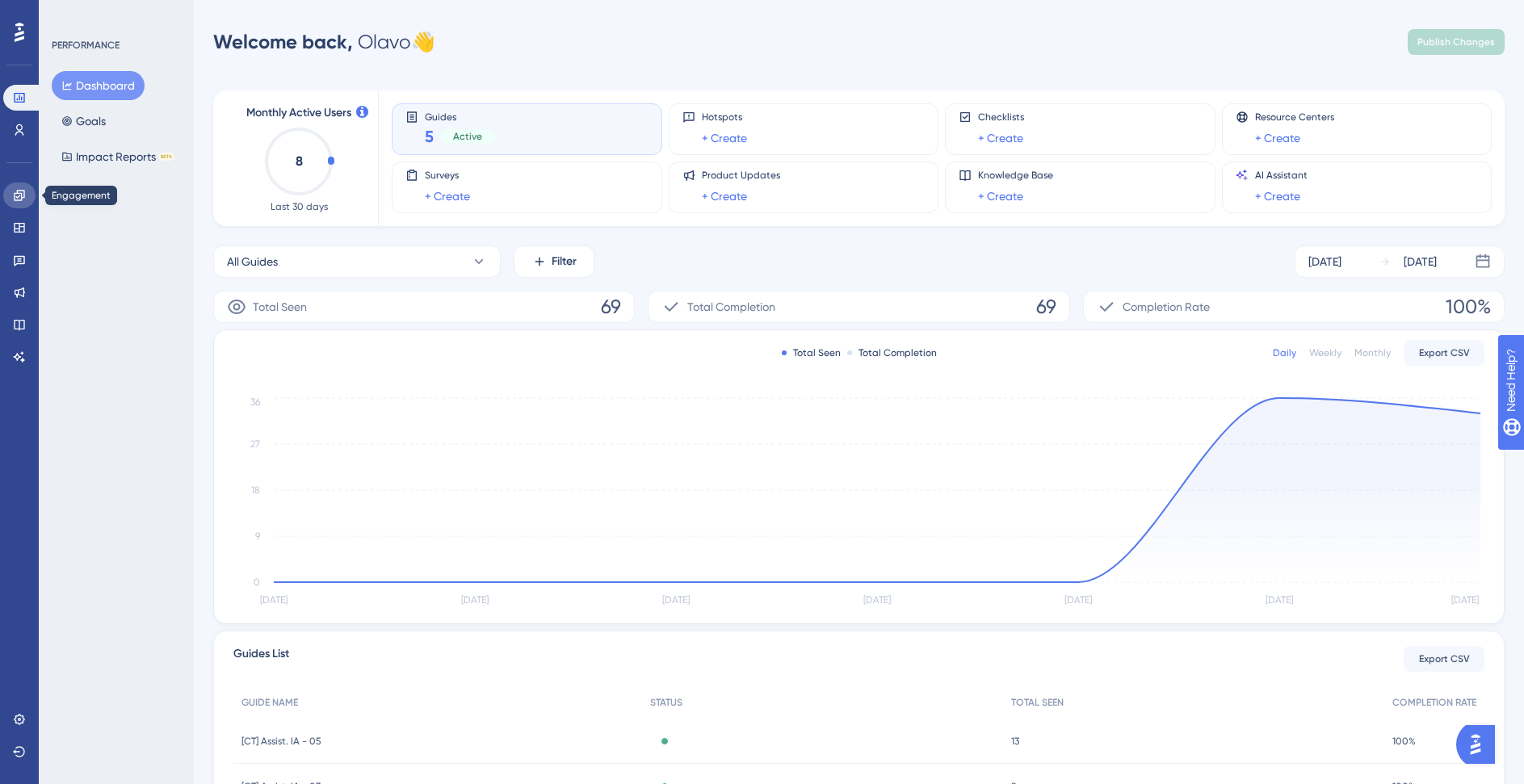
click at [23, 196] on icon at bounding box center [19, 195] width 13 height 13
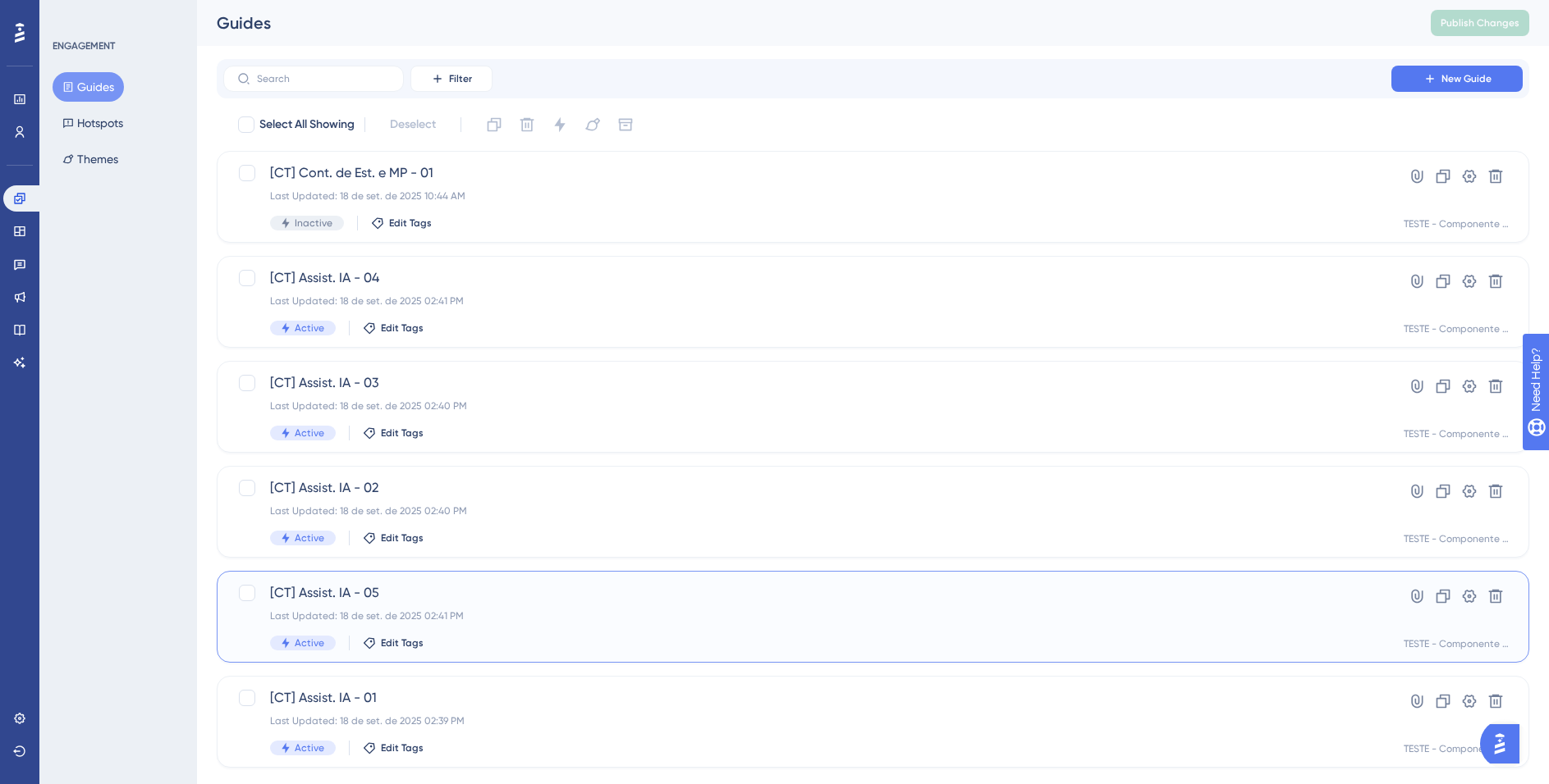
click at [634, 591] on span "[CT] Assist. IA - 05" at bounding box center [807, 593] width 1074 height 19
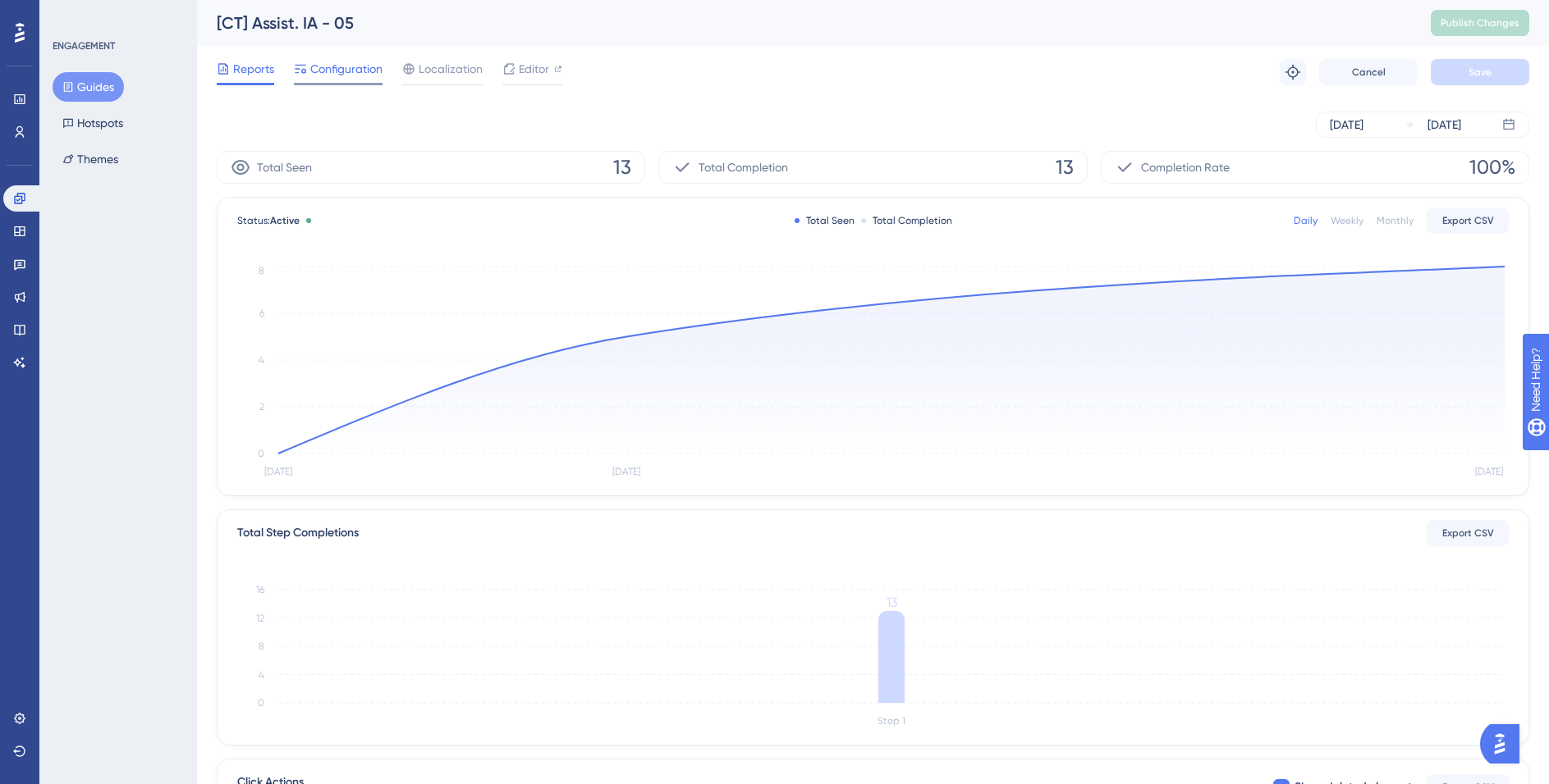
click at [361, 73] on span "Configuration" at bounding box center [346, 68] width 72 height 19
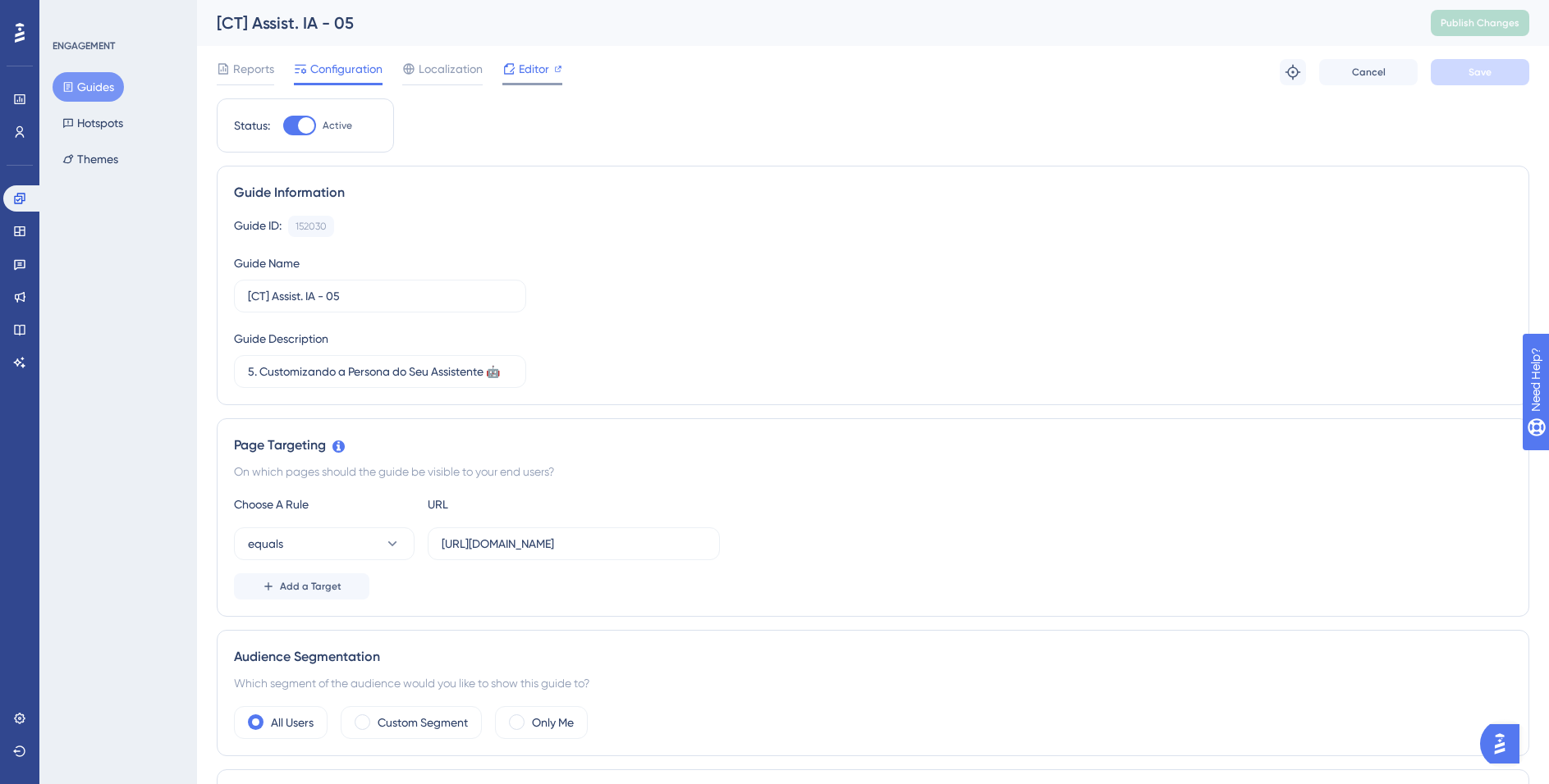
click at [521, 68] on span "Editor" at bounding box center [533, 68] width 30 height 19
